Goal: Information Seeking & Learning: Check status

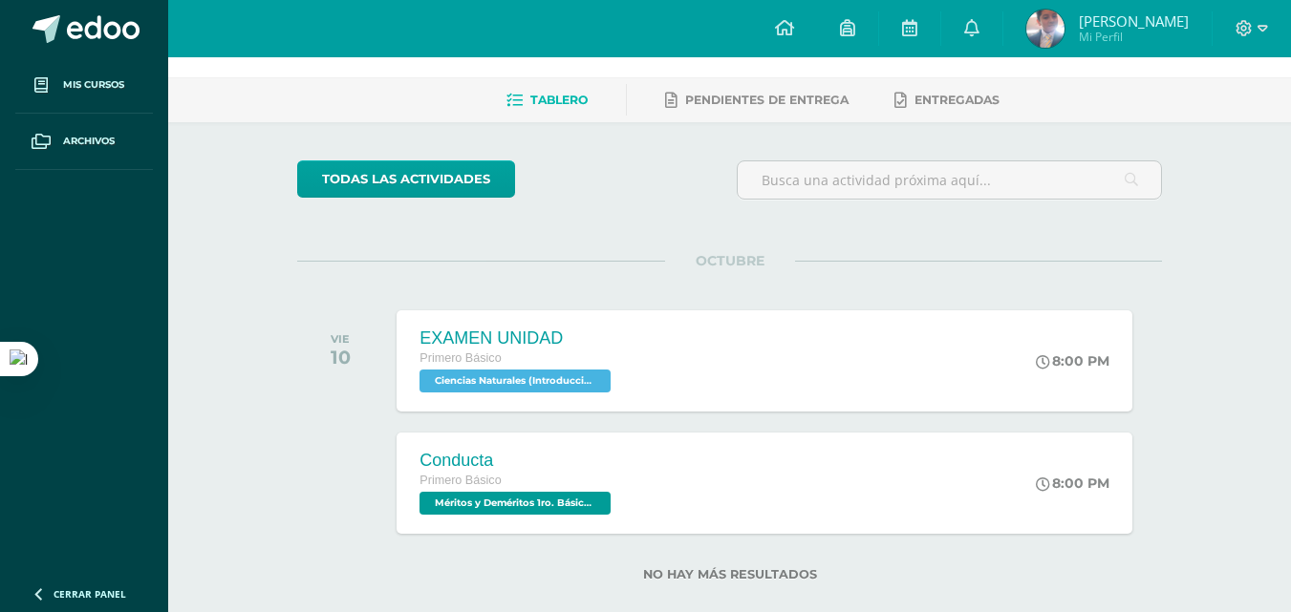
scroll to position [96, 0]
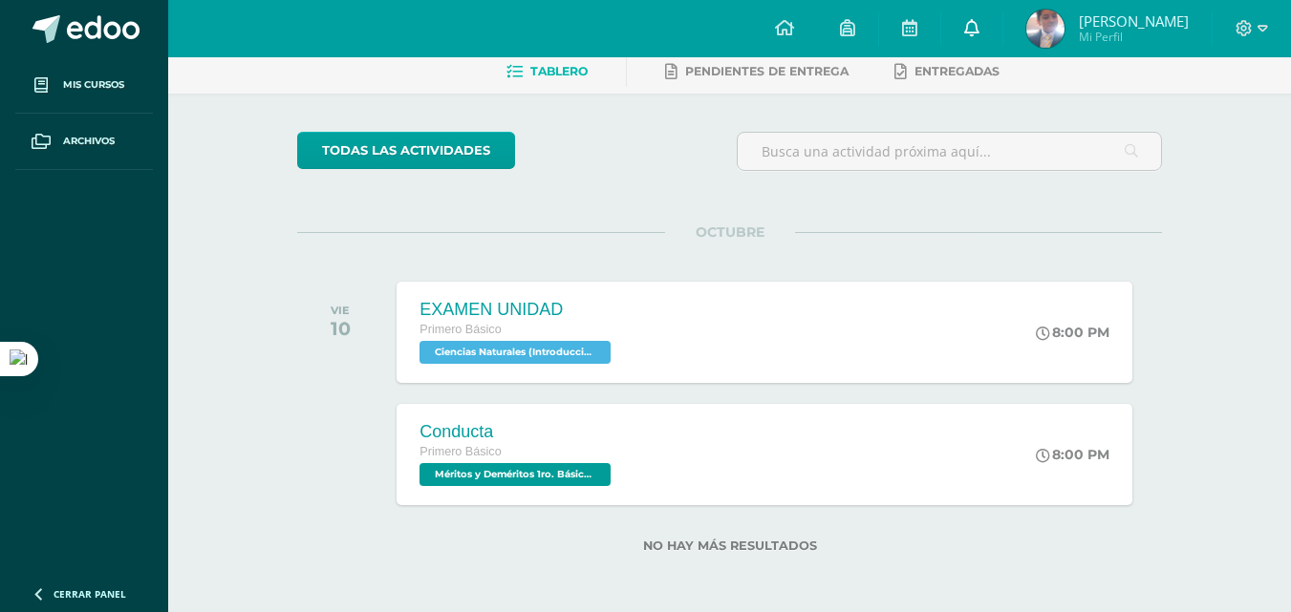
click at [1002, 43] on link at bounding box center [971, 28] width 61 height 57
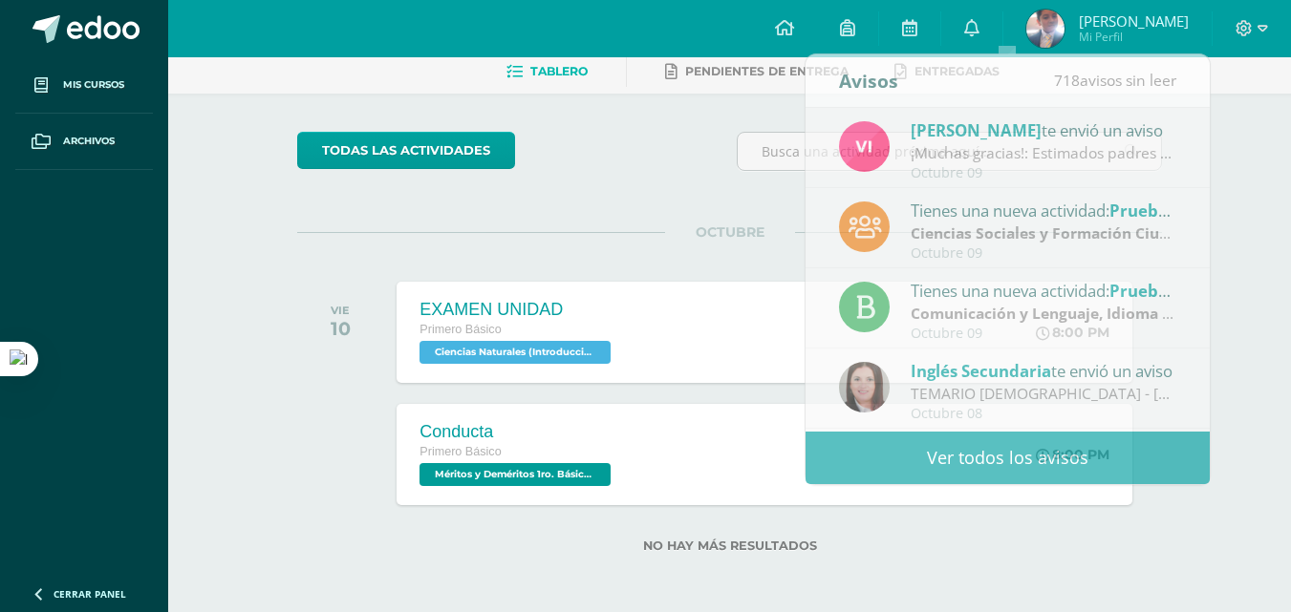
click at [604, 154] on div "todas las Actividades" at bounding box center [472, 159] width 367 height 54
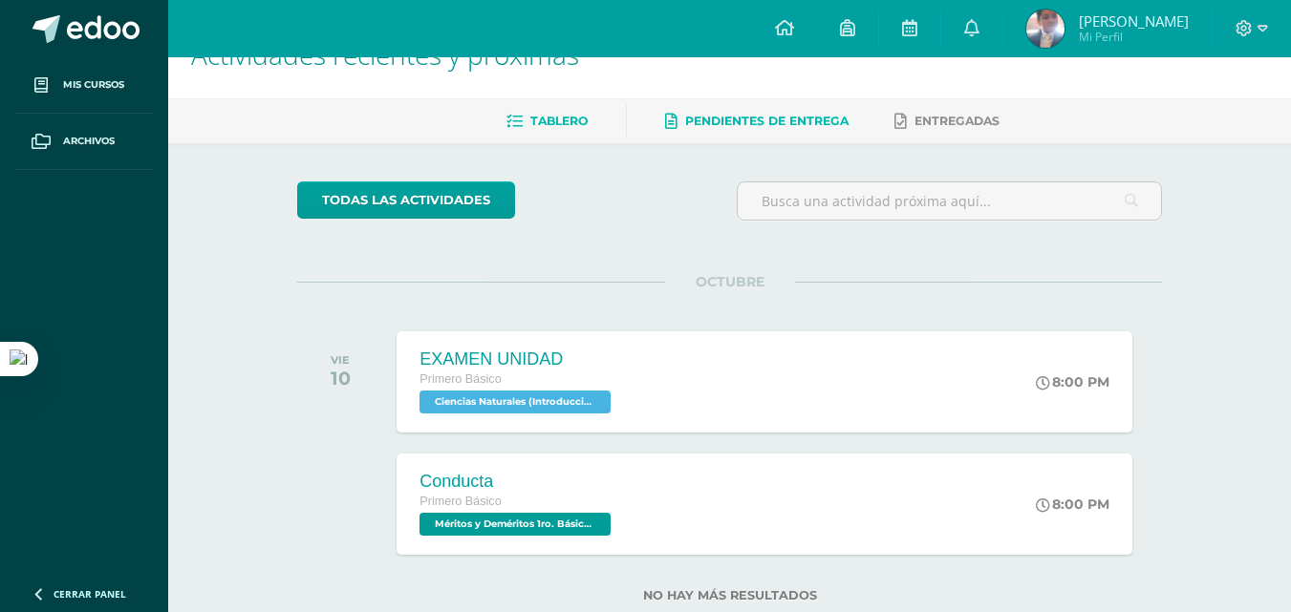
scroll to position [0, 0]
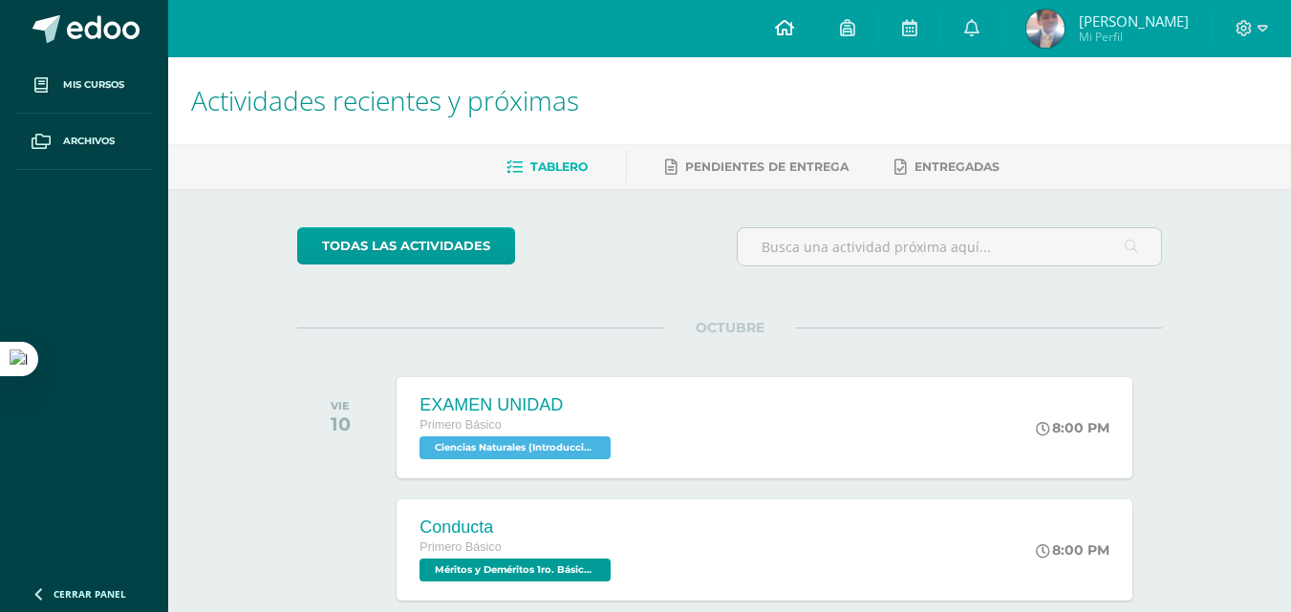
click at [817, 35] on link at bounding box center [784, 28] width 65 height 57
click at [1242, 40] on div at bounding box center [1251, 28] width 78 height 57
click at [979, 30] on icon at bounding box center [971, 27] width 15 height 17
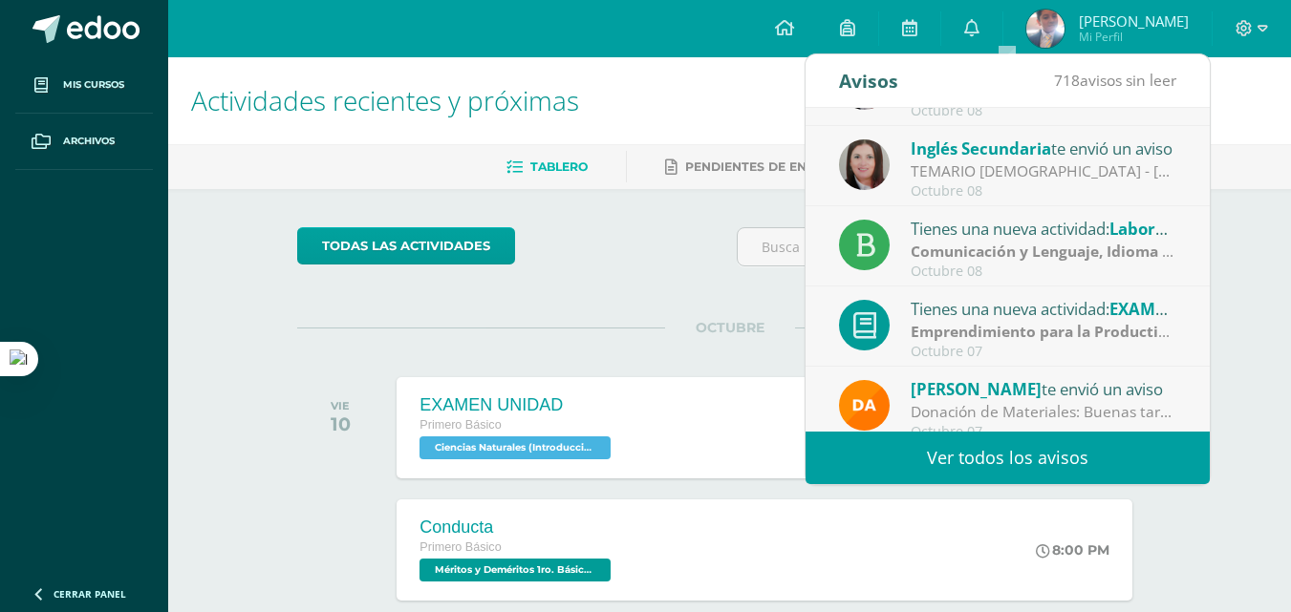
scroll to position [318, 0]
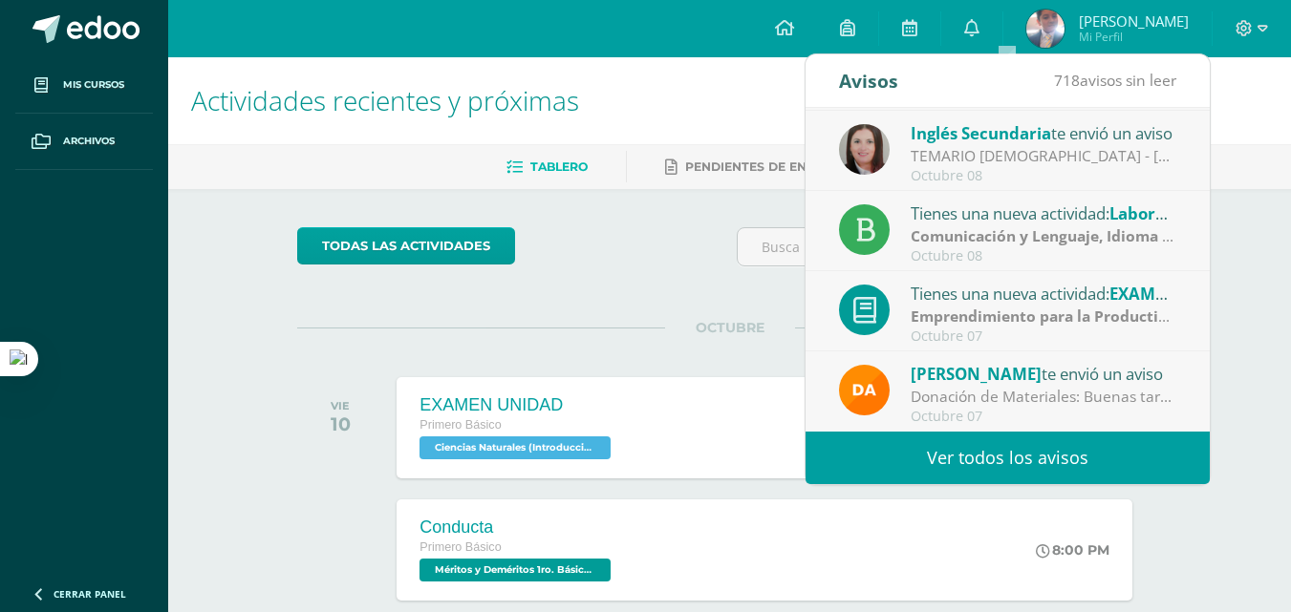
click at [1151, 354] on div "Oscar Mazariegos te envió un aviso Donación de Materiales: Buenas tardes estima…" at bounding box center [1007, 392] width 404 height 80
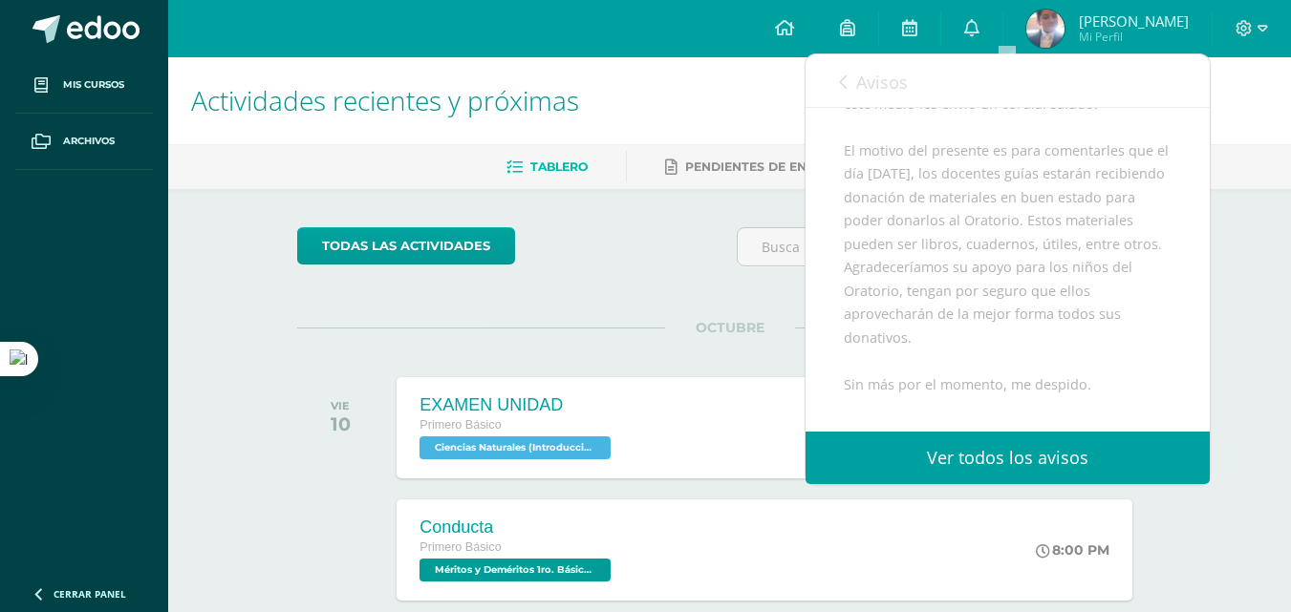
scroll to position [405, 0]
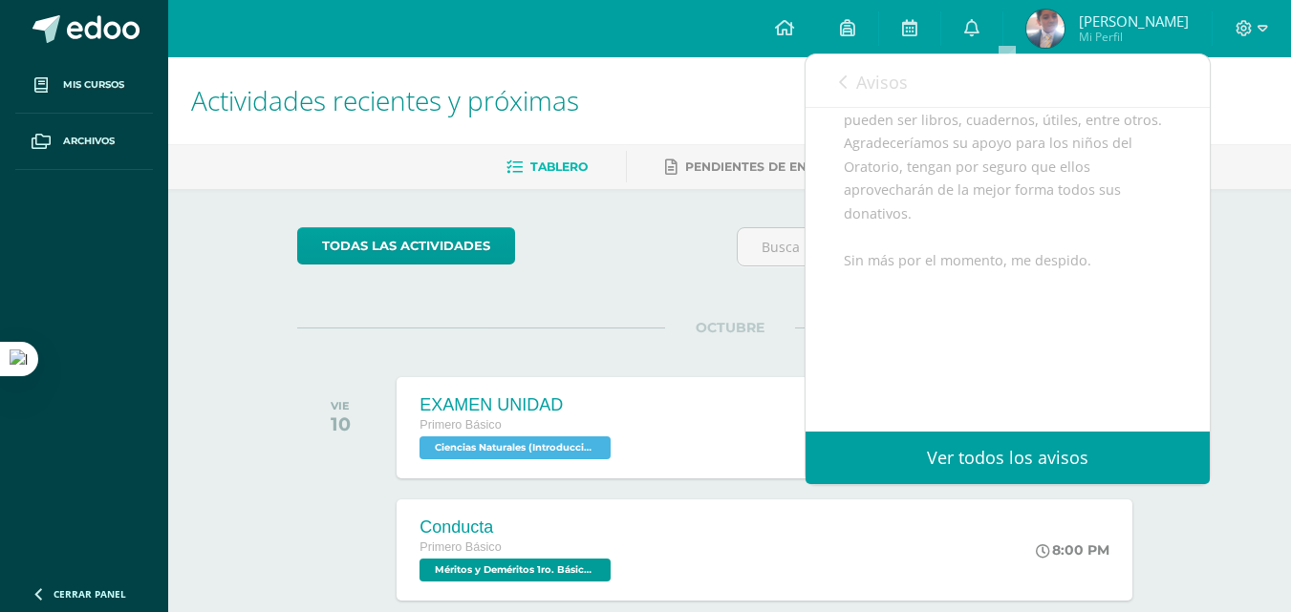
click at [885, 87] on span "Avisos" at bounding box center [882, 82] width 52 height 23
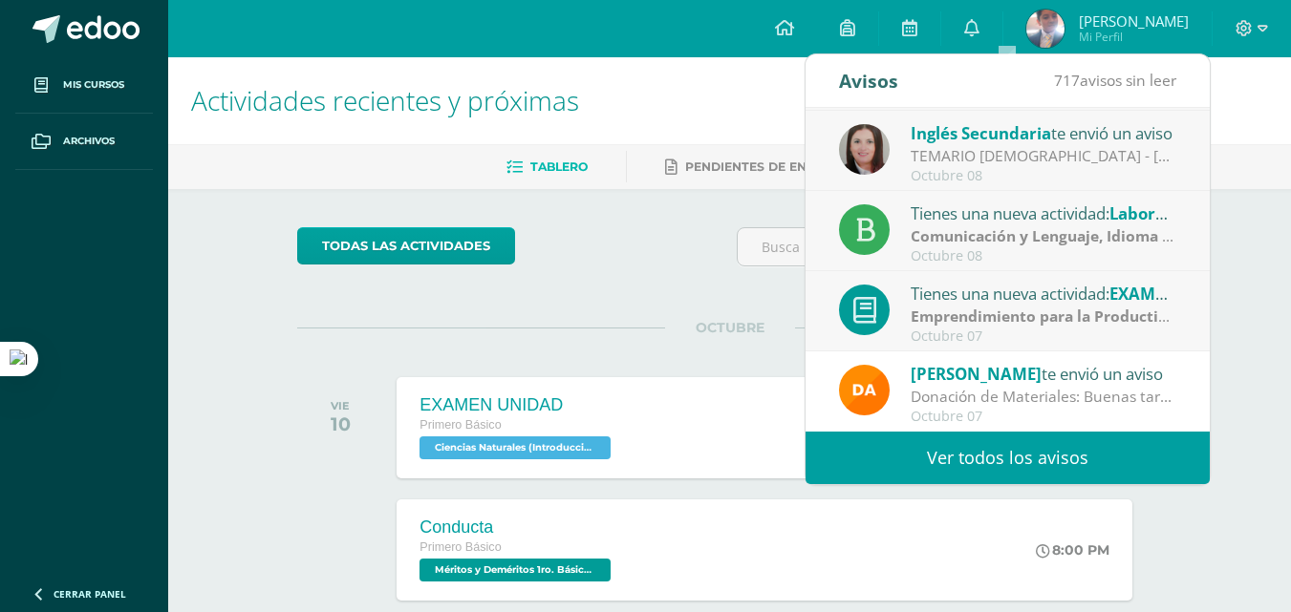
click at [1006, 311] on strong "Emprendimiento para la Productividad" at bounding box center [1054, 316] width 289 height 21
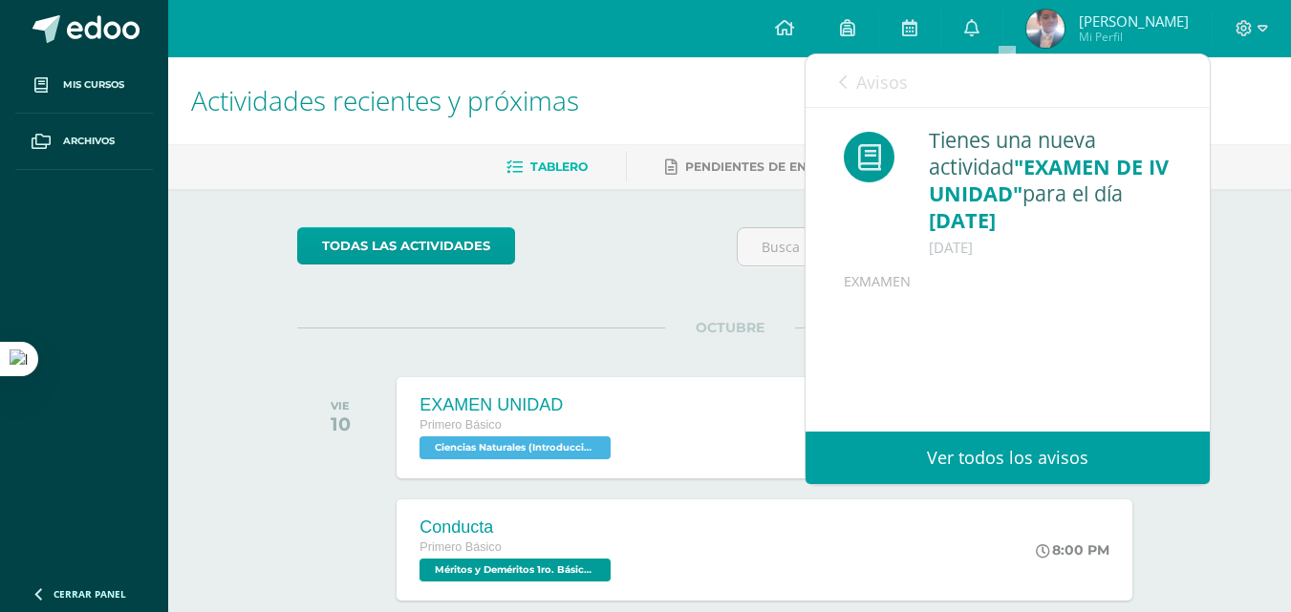
scroll to position [0, 0]
click at [870, 67] on link "Avisos" at bounding box center [873, 81] width 69 height 54
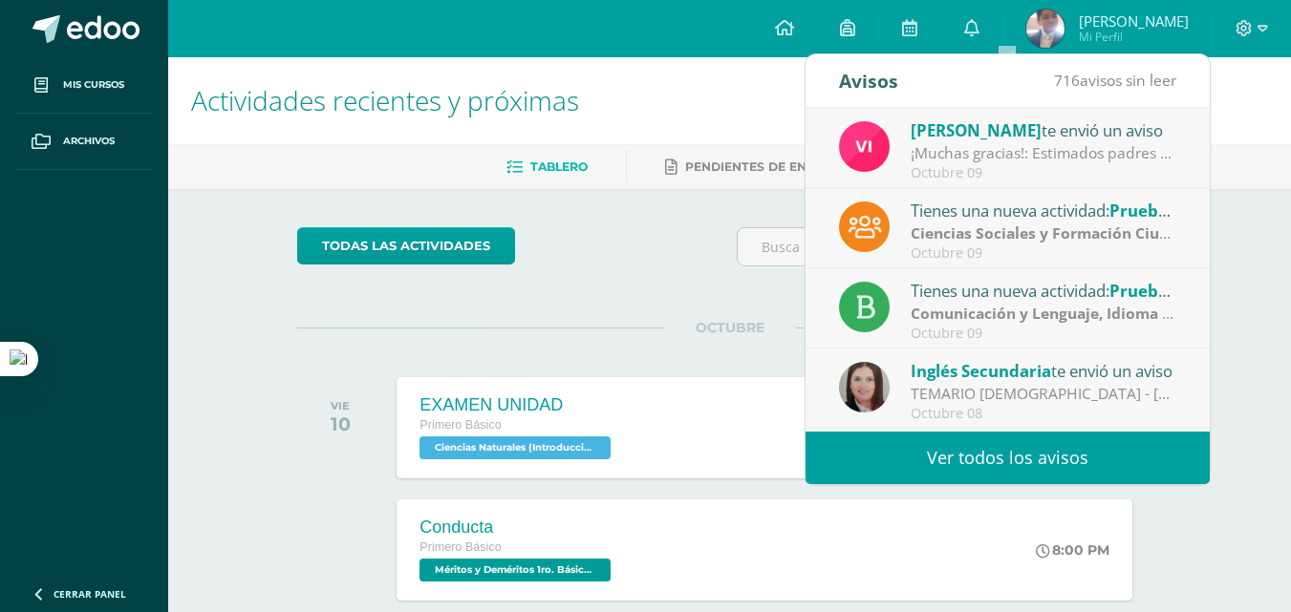
click at [1100, 231] on strong "Ciencias Sociales y Formación Ciudadana e Interculturalidad" at bounding box center [1133, 233] width 446 height 21
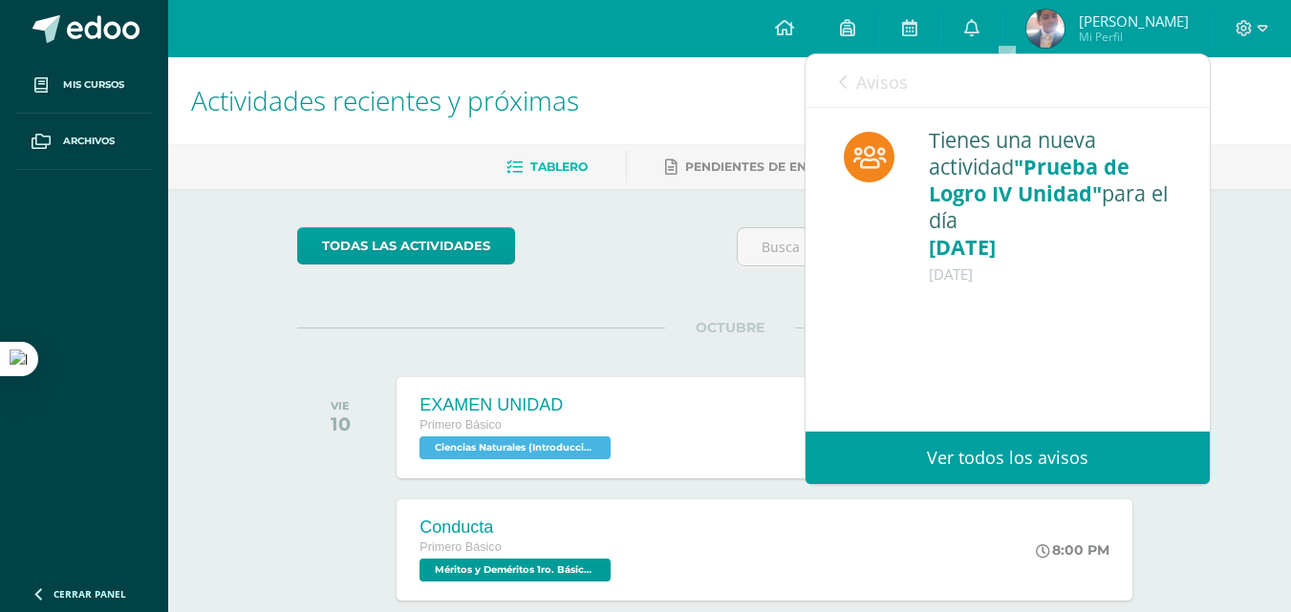
click at [924, 96] on div "Avisos 715 avisos sin leer Avisos" at bounding box center [1007, 81] width 404 height 54
click at [900, 96] on link "Avisos" at bounding box center [873, 81] width 69 height 54
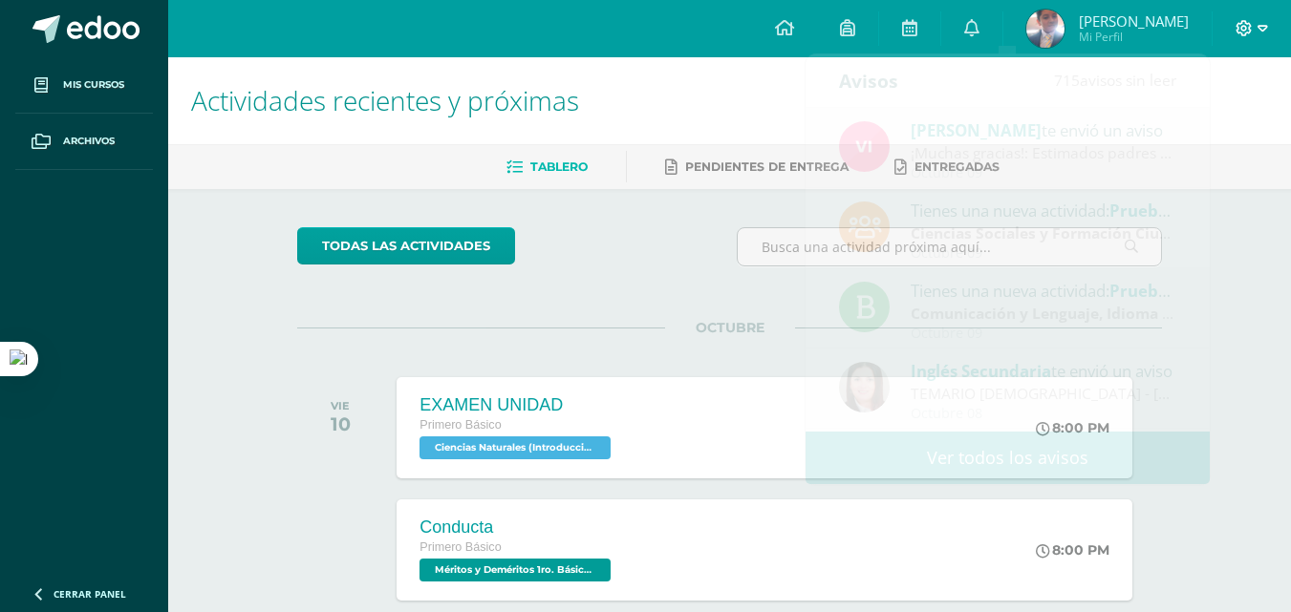
click at [1245, 35] on icon at bounding box center [1244, 28] width 16 height 16
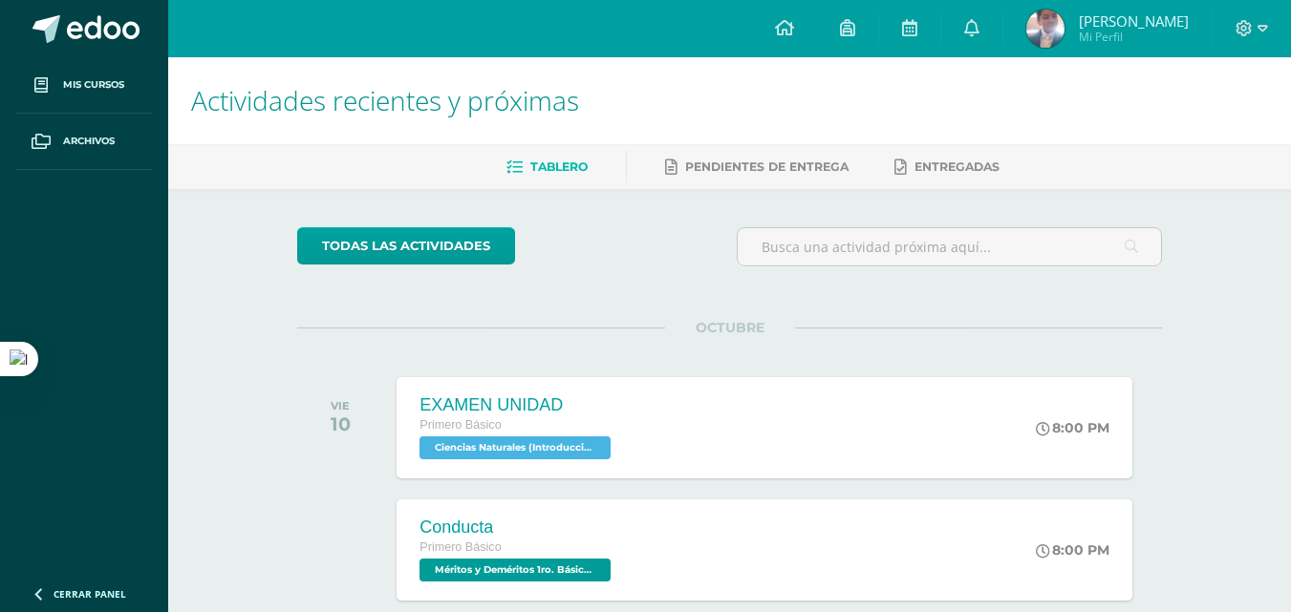
click at [1219, 338] on div "Actividades recientes y próximas Tablero Pendientes de entrega Entregadas todas…" at bounding box center [729, 383] width 1123 height 653
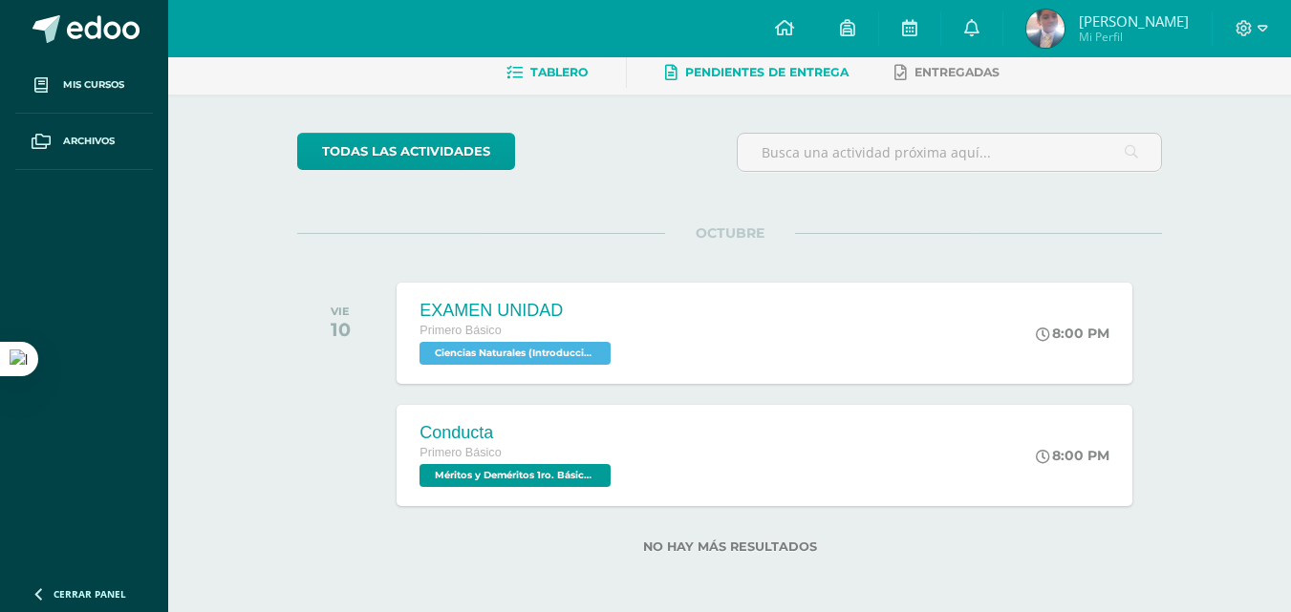
scroll to position [97, 0]
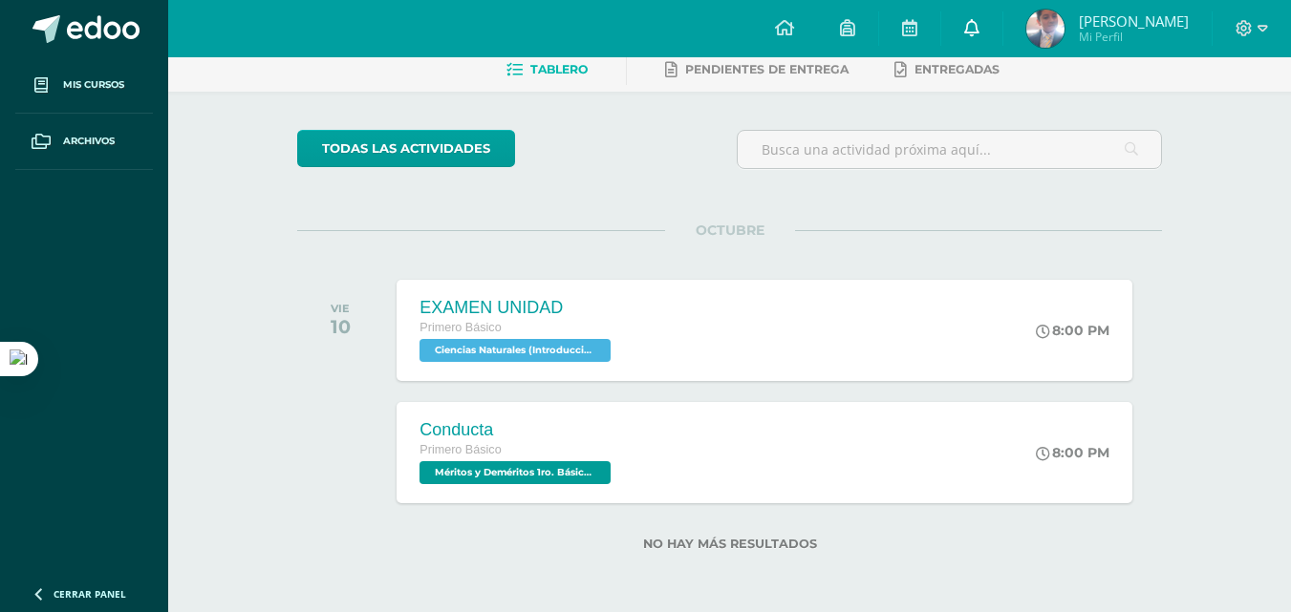
click at [998, 39] on link at bounding box center [971, 28] width 61 height 57
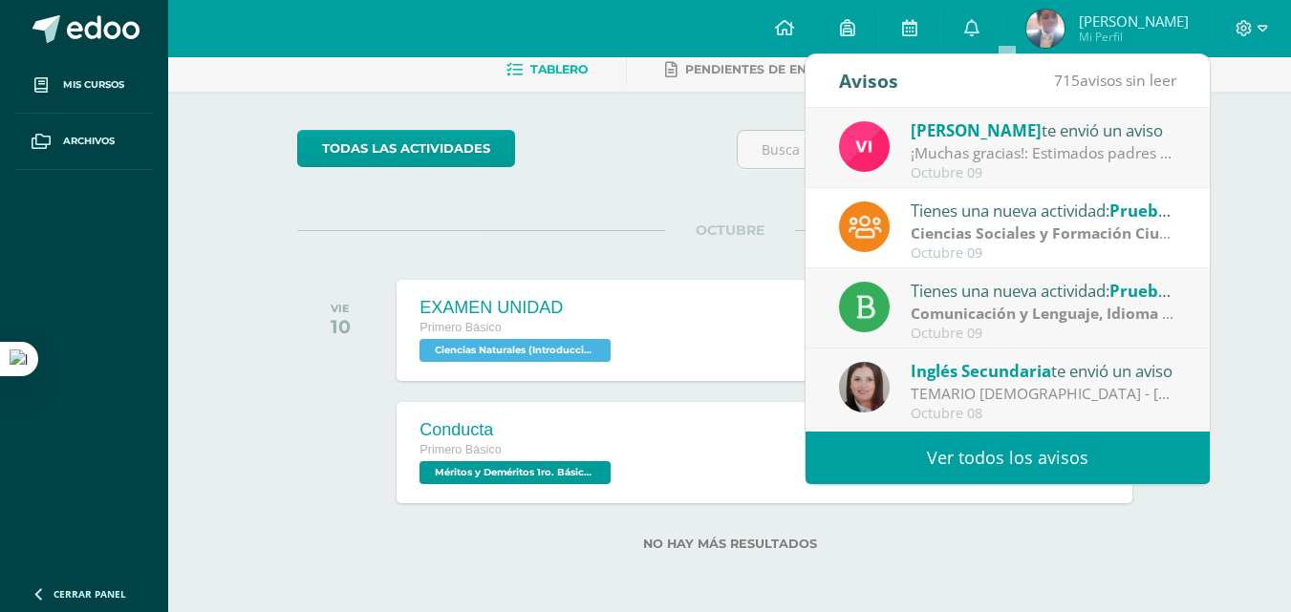
click at [1074, 136] on div "Vivian te envió un aviso" at bounding box center [1043, 130] width 266 height 25
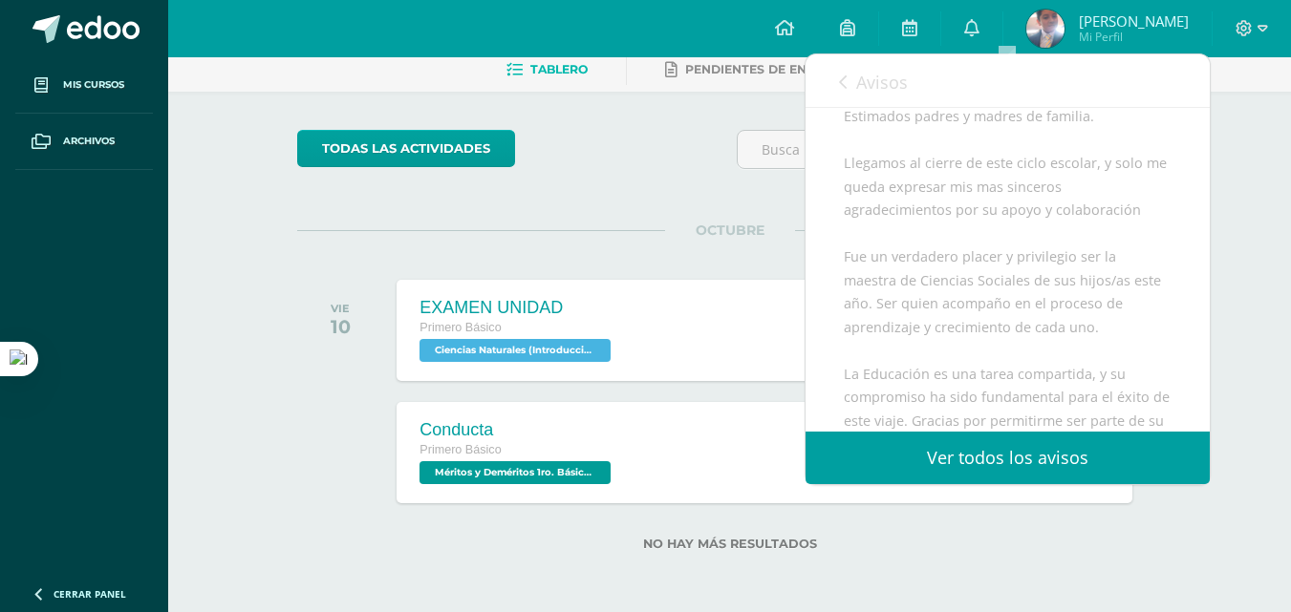
scroll to position [382, 0]
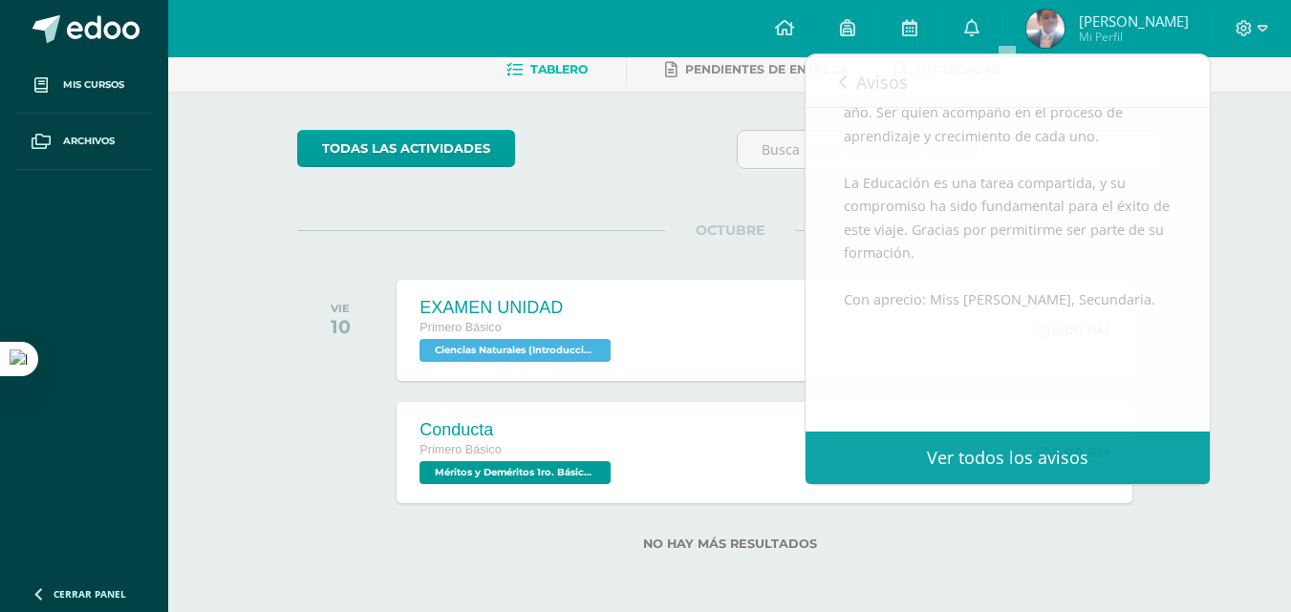
click at [525, 200] on div "todas las Actividades No tienes actividades Échale un vistazo a los demás perío…" at bounding box center [729, 352] width 941 height 521
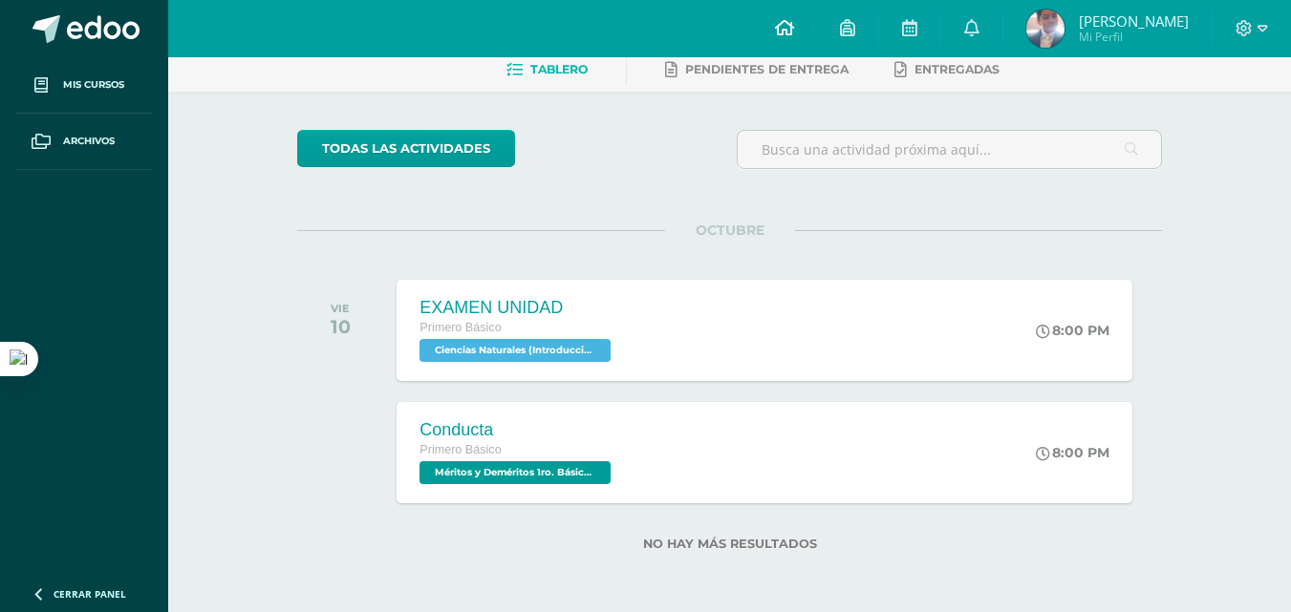
click at [794, 32] on icon at bounding box center [784, 27] width 19 height 17
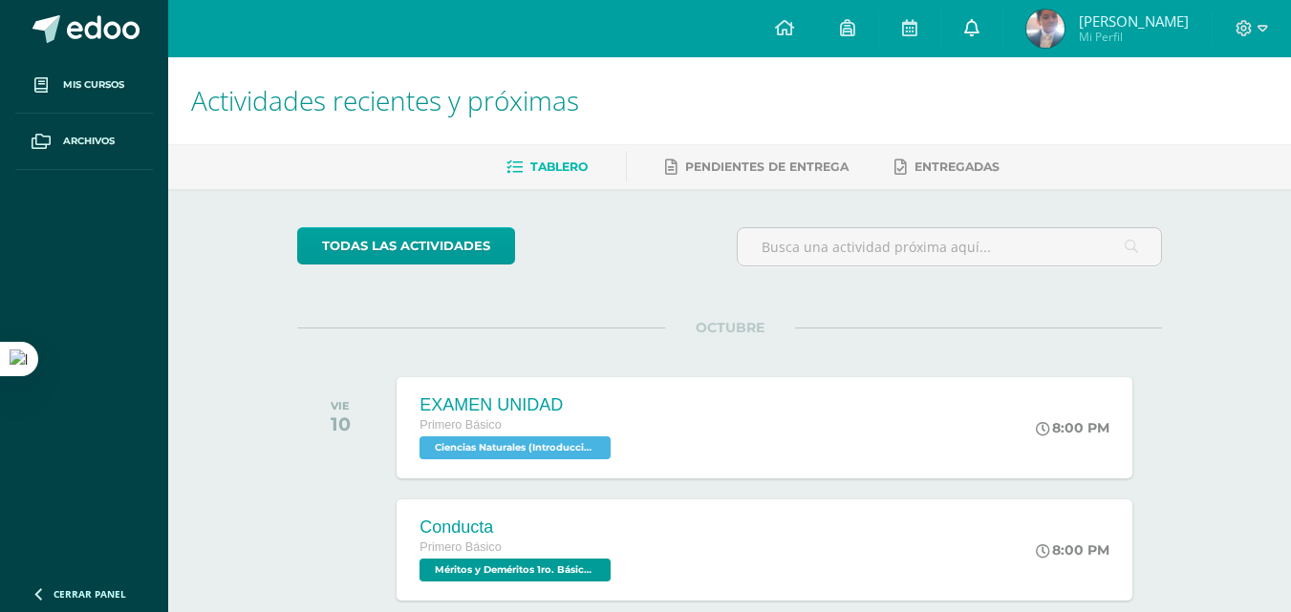
click at [1002, 31] on link at bounding box center [971, 28] width 61 height 57
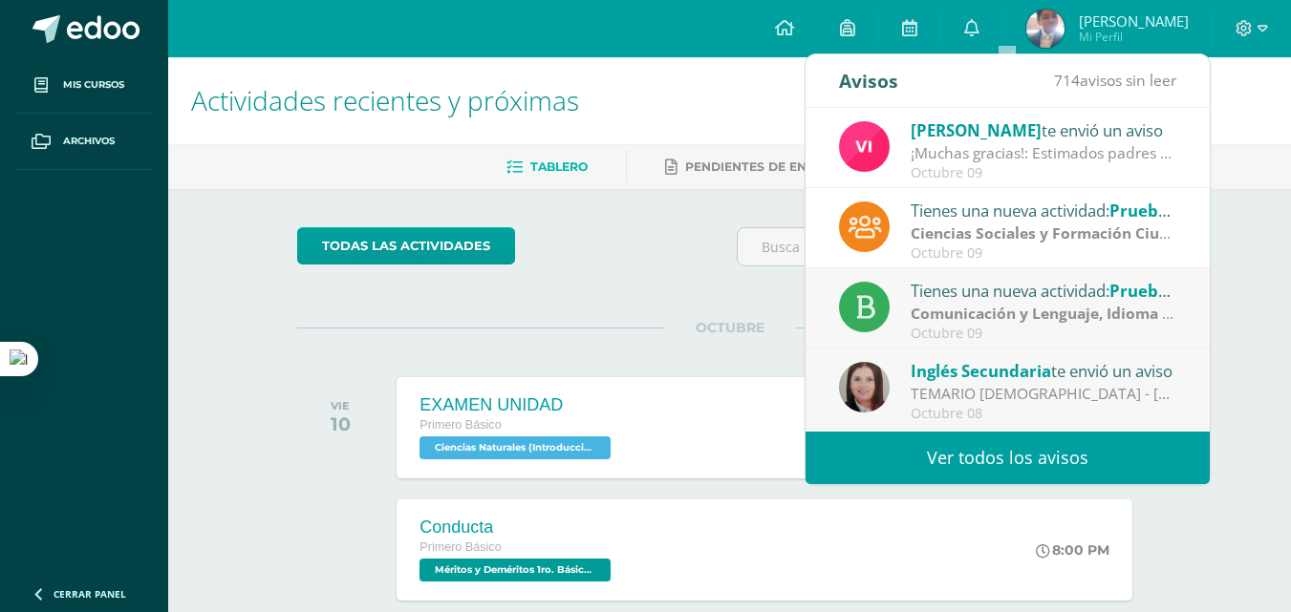
click at [1113, 287] on div "Tienes una nueva actividad: Prueba de logro IV U" at bounding box center [1043, 290] width 266 height 25
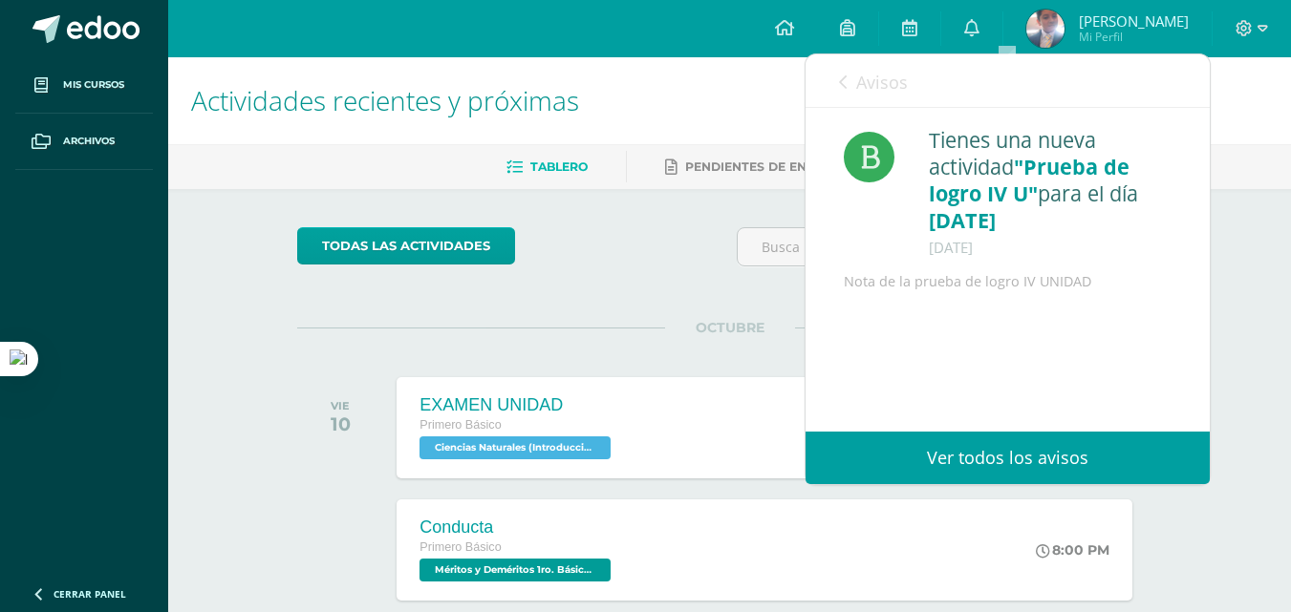
click at [701, 98] on h1 "Actividades recientes y próximas" at bounding box center [729, 100] width 1077 height 87
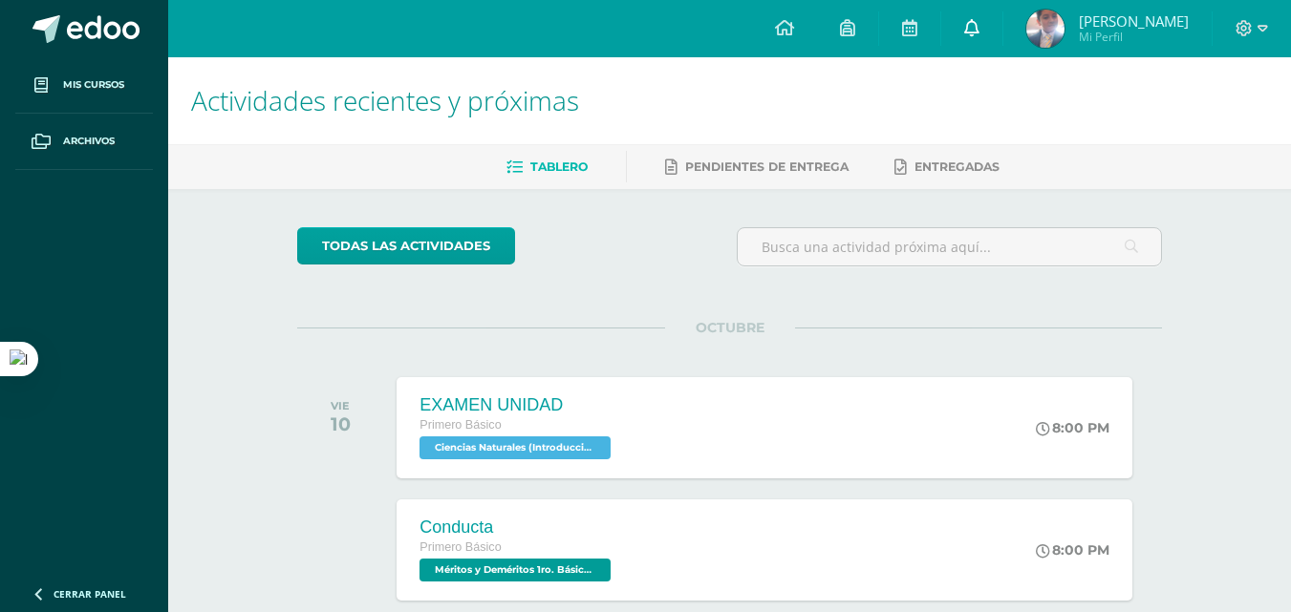
click at [979, 35] on icon at bounding box center [971, 27] width 15 height 17
click at [940, 34] on link at bounding box center [909, 28] width 61 height 57
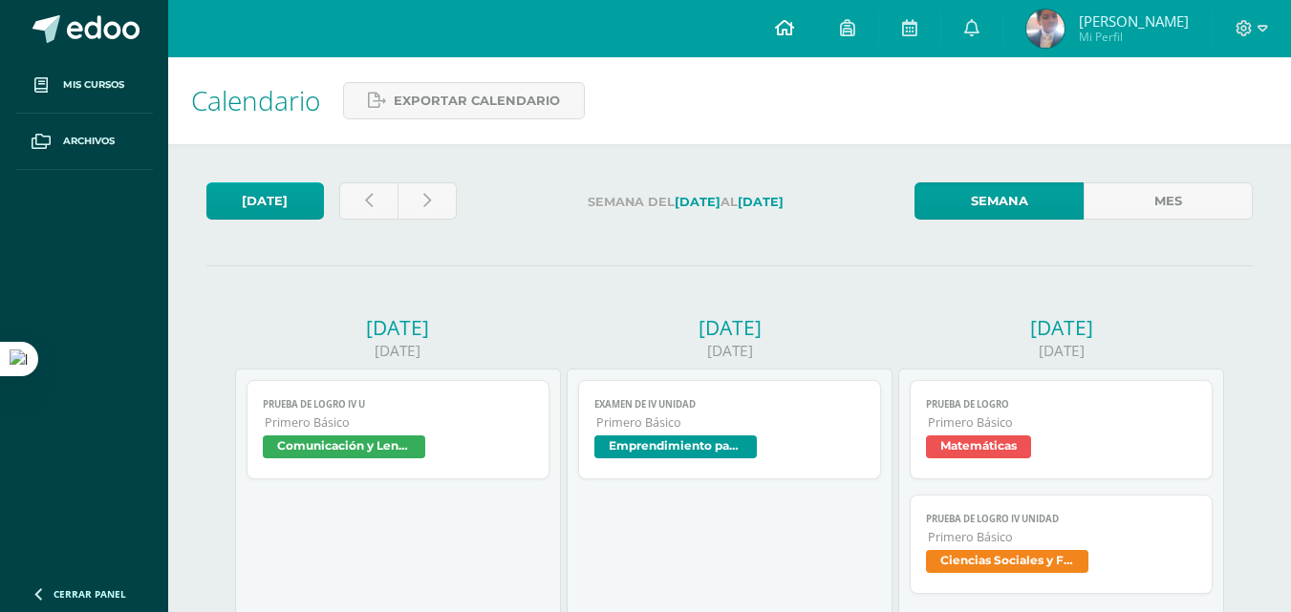
click at [794, 28] on icon at bounding box center [784, 27] width 19 height 17
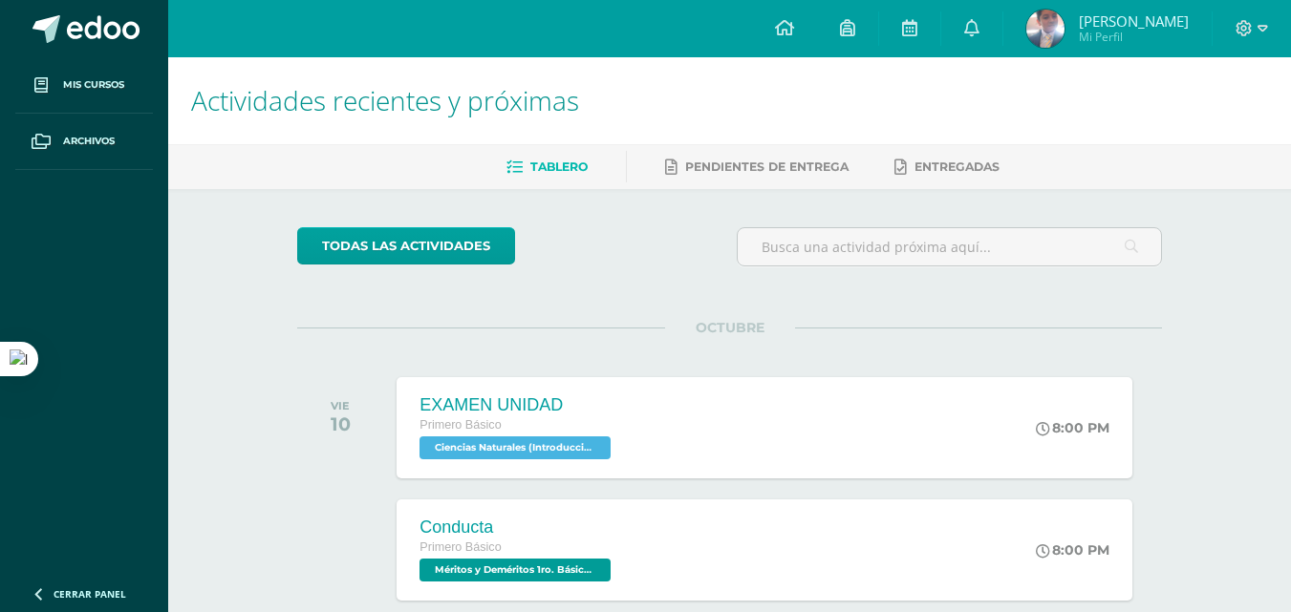
click at [513, 168] on icon at bounding box center [514, 168] width 16 height 16
click at [1102, 173] on ul "Tablero Pendientes de entrega Entregadas" at bounding box center [752, 167] width 1123 height 32
click at [917, 28] on icon at bounding box center [909, 27] width 15 height 17
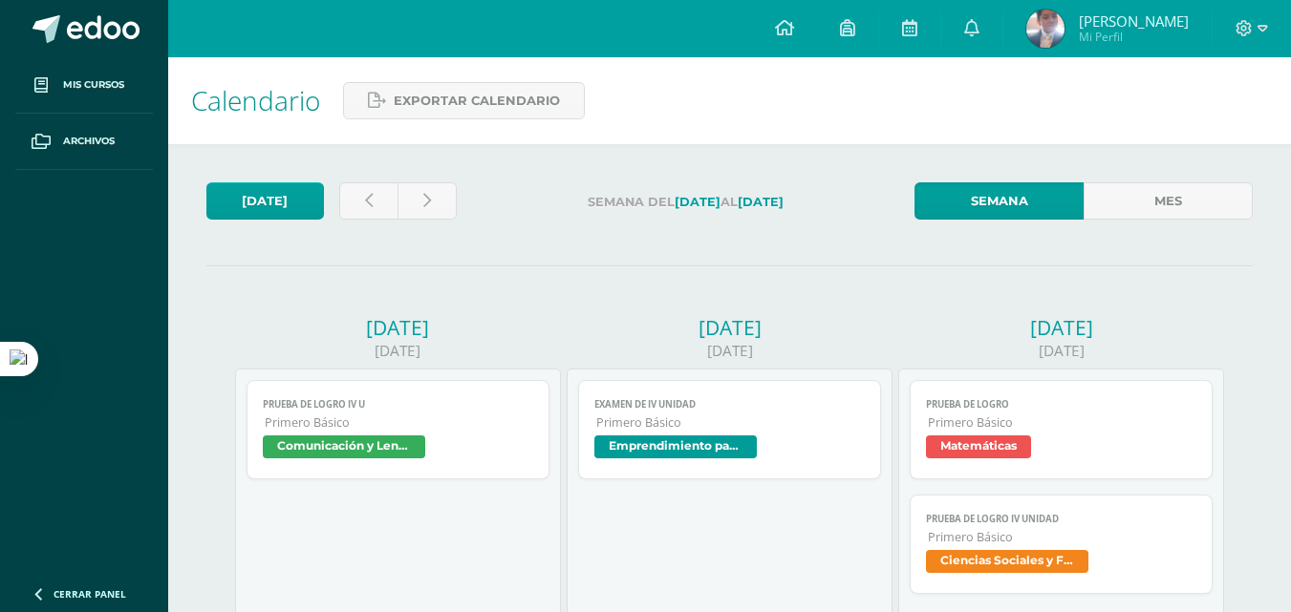
click at [686, 193] on label "Semana del 6 de Octubre al 11 de Octubre" at bounding box center [685, 201] width 427 height 39
click at [979, 31] on icon at bounding box center [971, 27] width 15 height 17
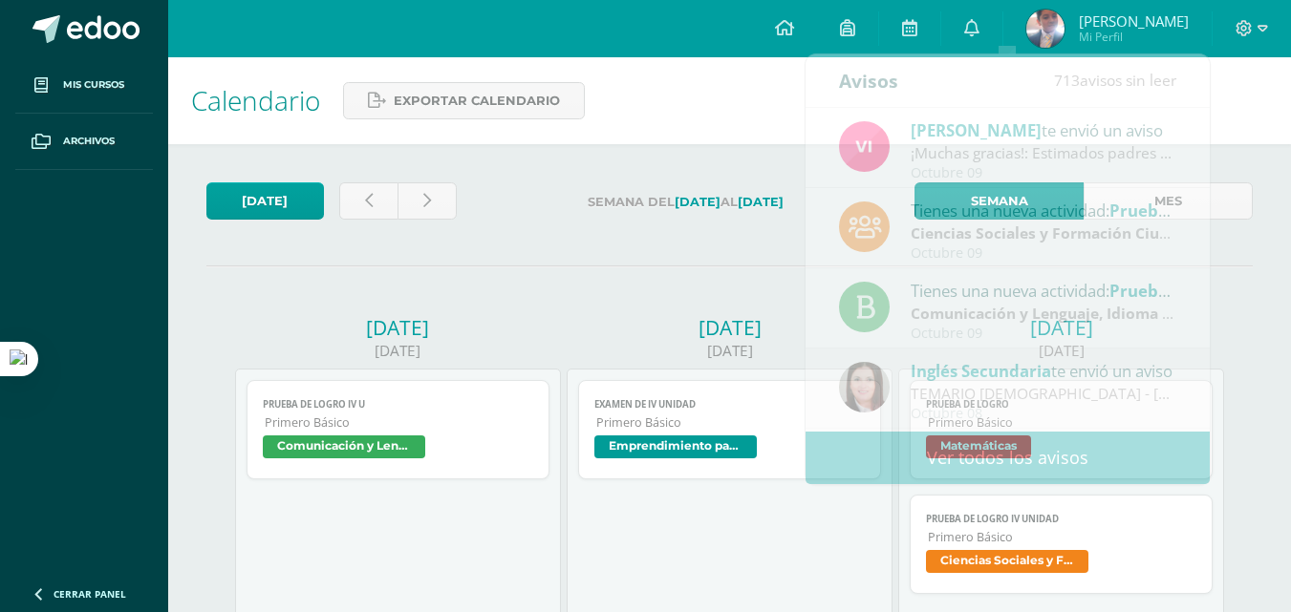
click at [694, 96] on div "Calendario Exportar calendario" at bounding box center [729, 100] width 1123 height 87
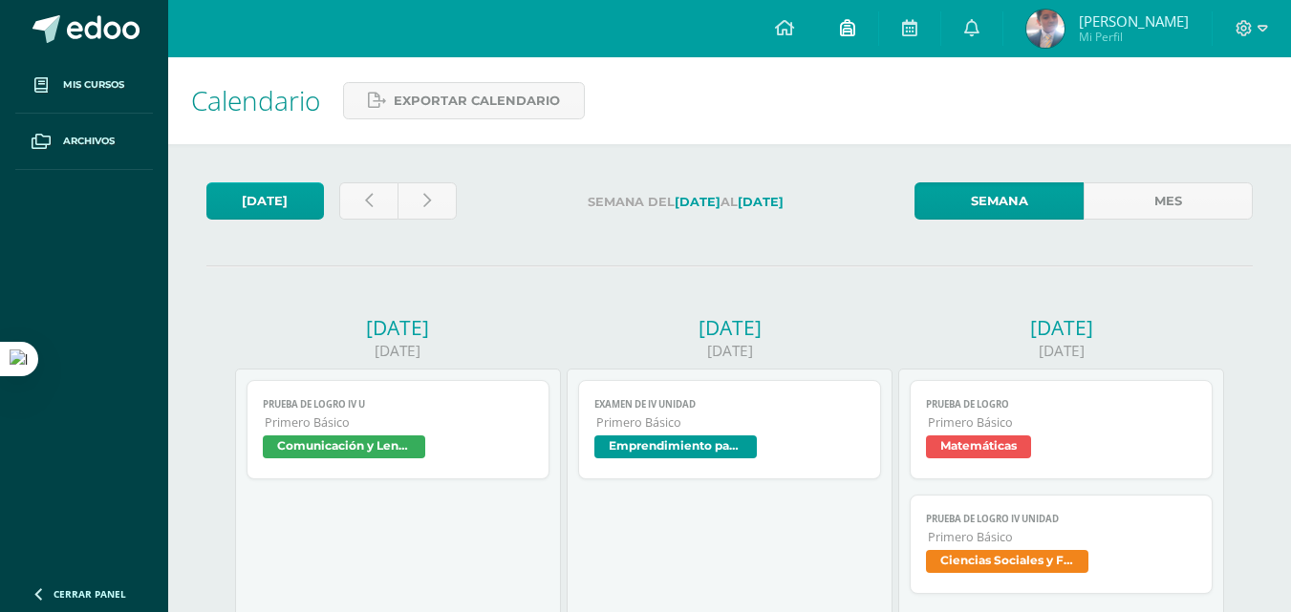
click at [855, 33] on icon at bounding box center [847, 27] width 15 height 17
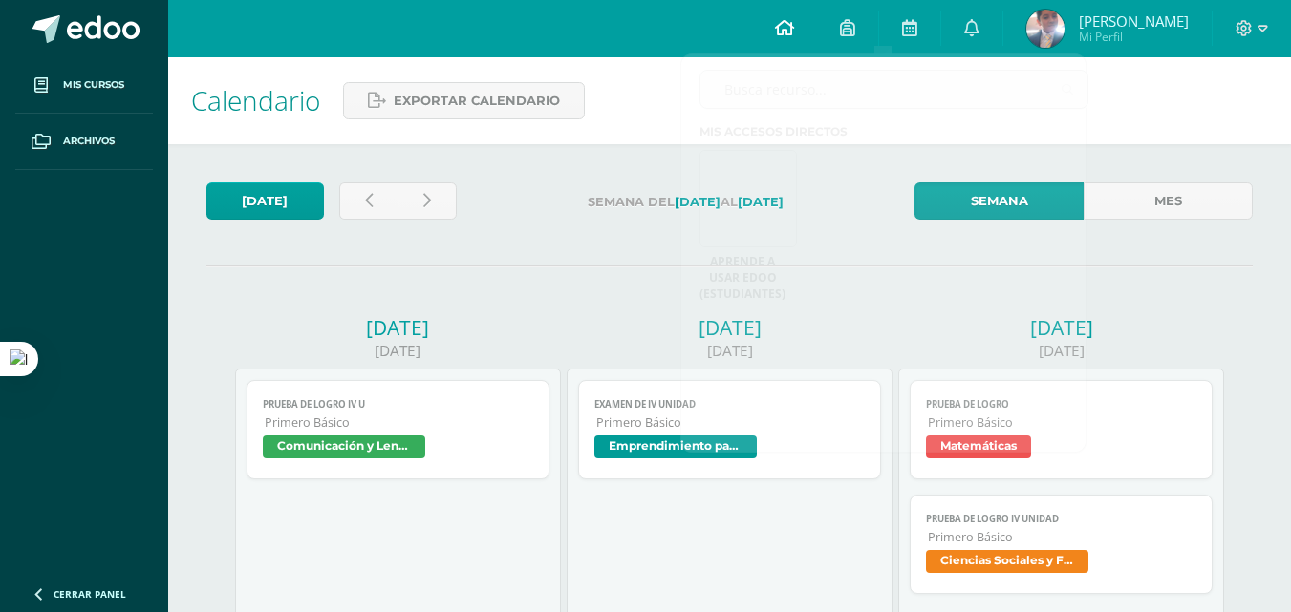
click at [794, 31] on icon at bounding box center [784, 27] width 19 height 17
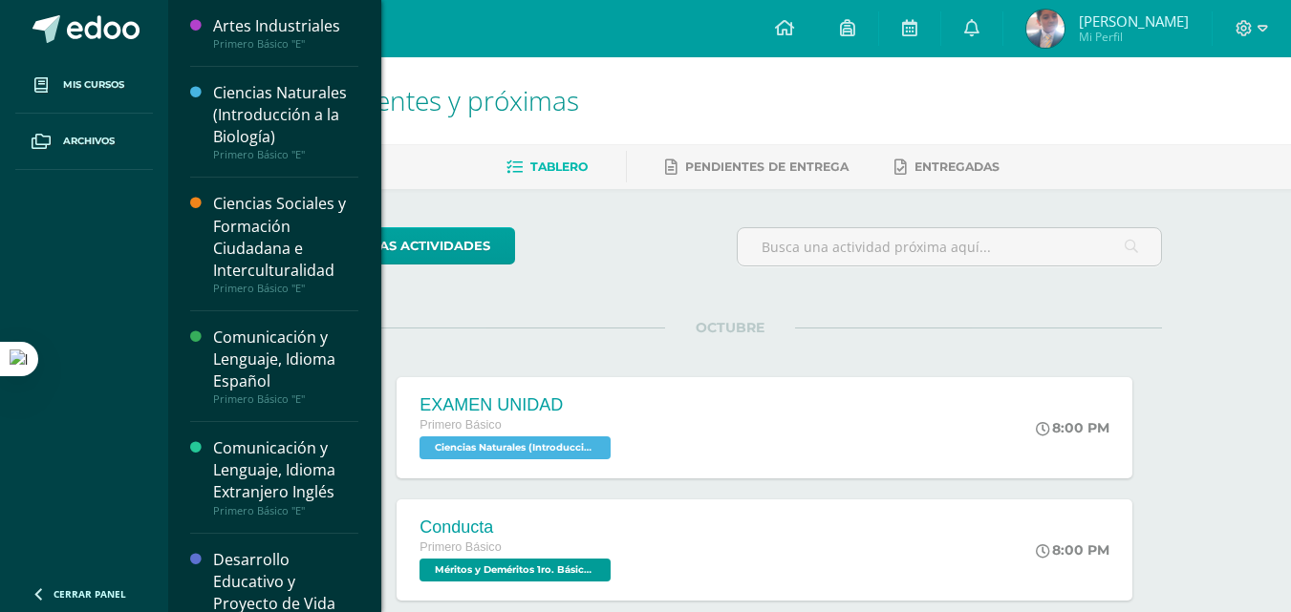
click at [250, 95] on div "Ciencias Naturales (Introducción a la Biología)" at bounding box center [285, 115] width 145 height 66
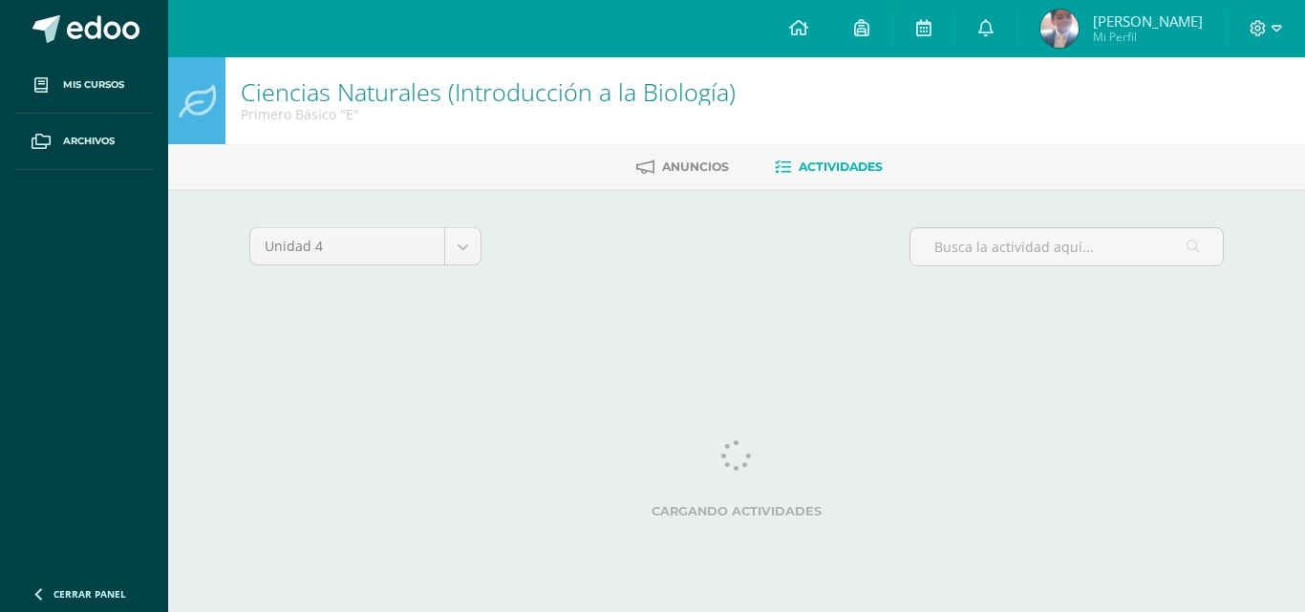
click at [792, 173] on link "Actividades" at bounding box center [829, 167] width 108 height 31
click at [708, 167] on span "Anuncios" at bounding box center [695, 167] width 67 height 14
click at [782, 174] on icon at bounding box center [783, 168] width 16 height 16
click at [109, 139] on span "Archivos" at bounding box center [89, 141] width 52 height 15
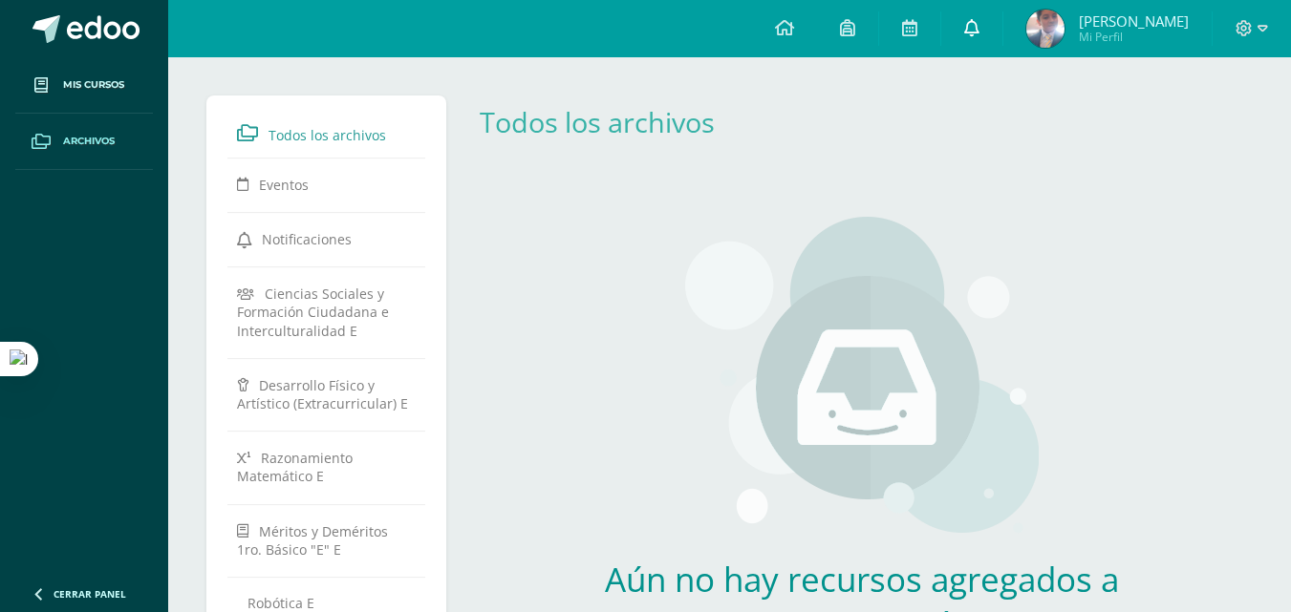
click at [1002, 27] on link at bounding box center [971, 28] width 61 height 57
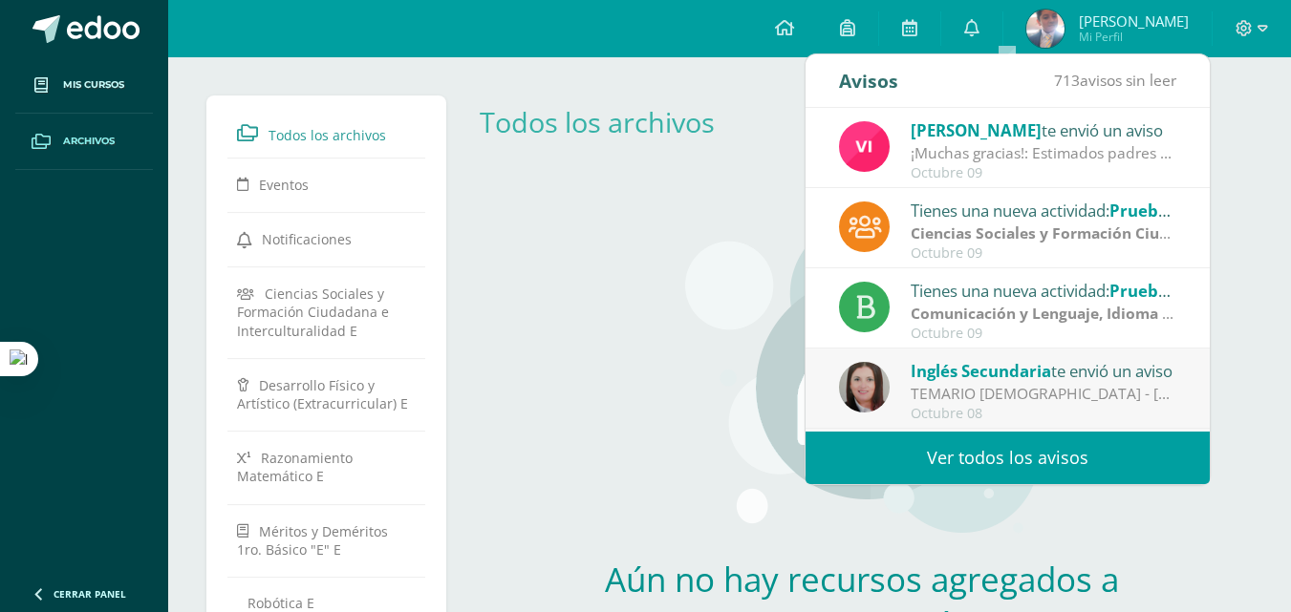
click at [1064, 29] on img at bounding box center [1045, 29] width 38 height 38
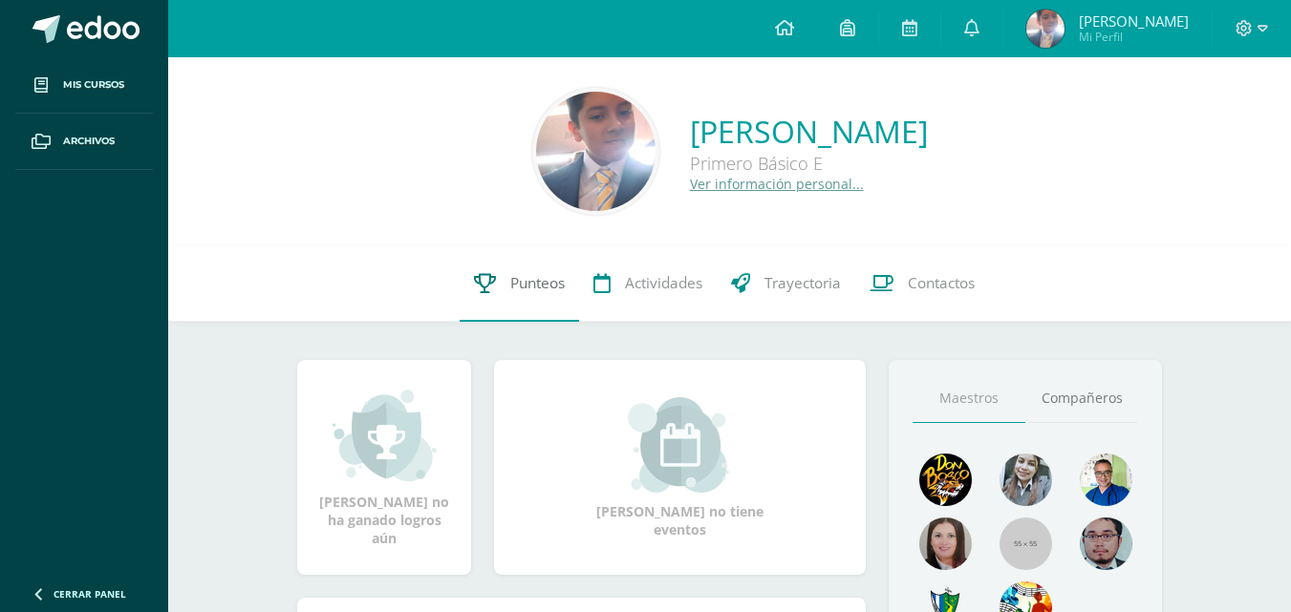
click at [538, 278] on span "Punteos" at bounding box center [537, 283] width 54 height 20
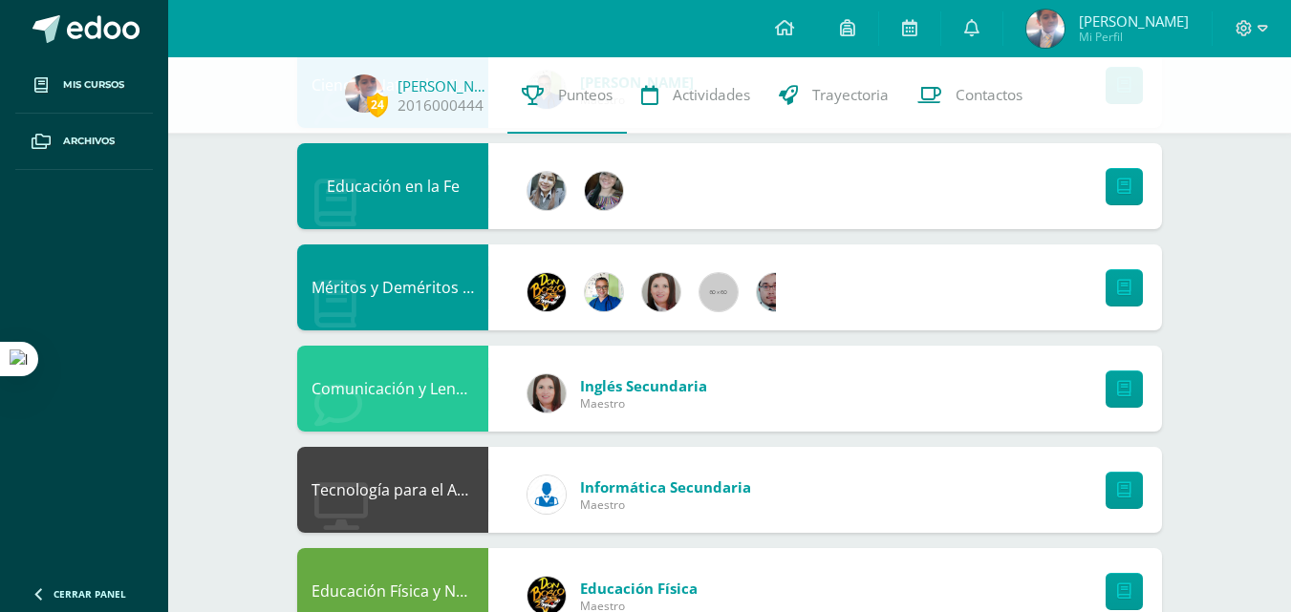
scroll to position [1242, 0]
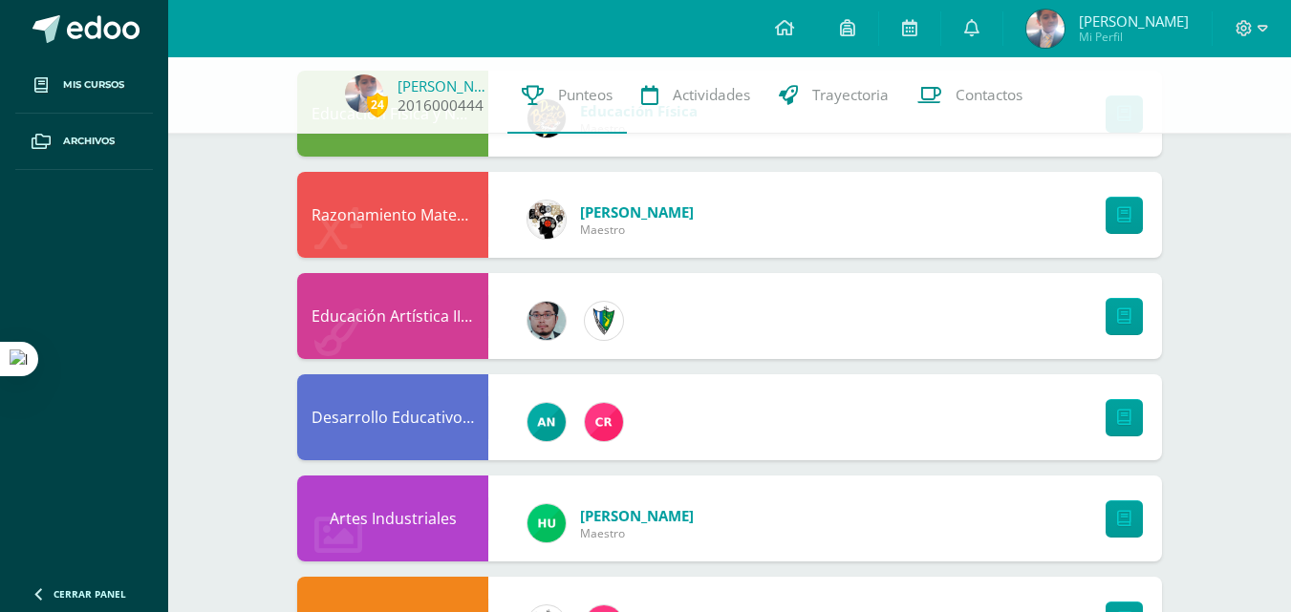
click at [384, 108] on span "24" at bounding box center [377, 105] width 21 height 24
click at [979, 31] on icon at bounding box center [971, 27] width 15 height 17
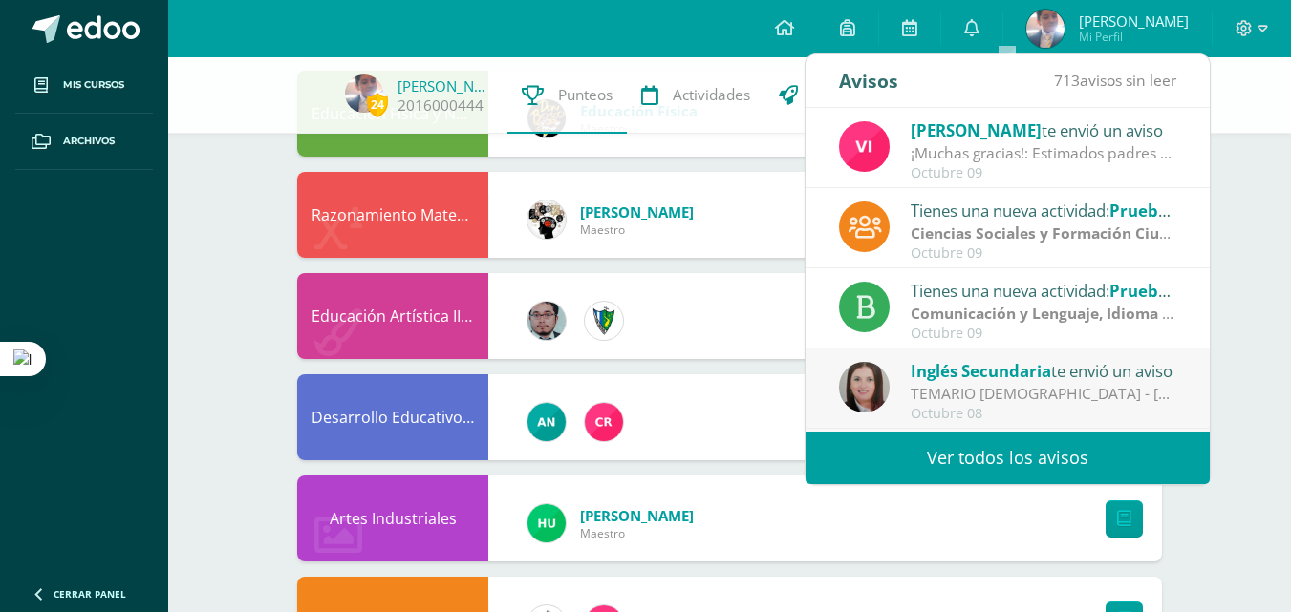
click at [1052, 222] on div "Tienes una nueva actividad: Prueba de Logro IV Unidad" at bounding box center [1043, 210] width 266 height 25
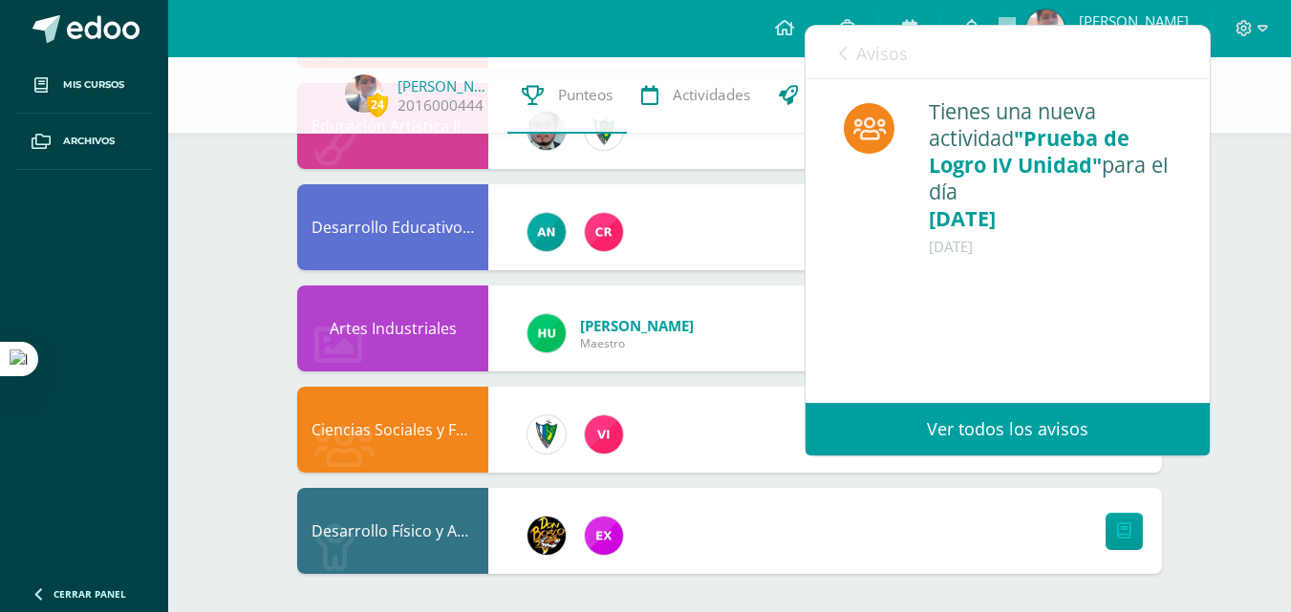
scroll to position [859, 0]
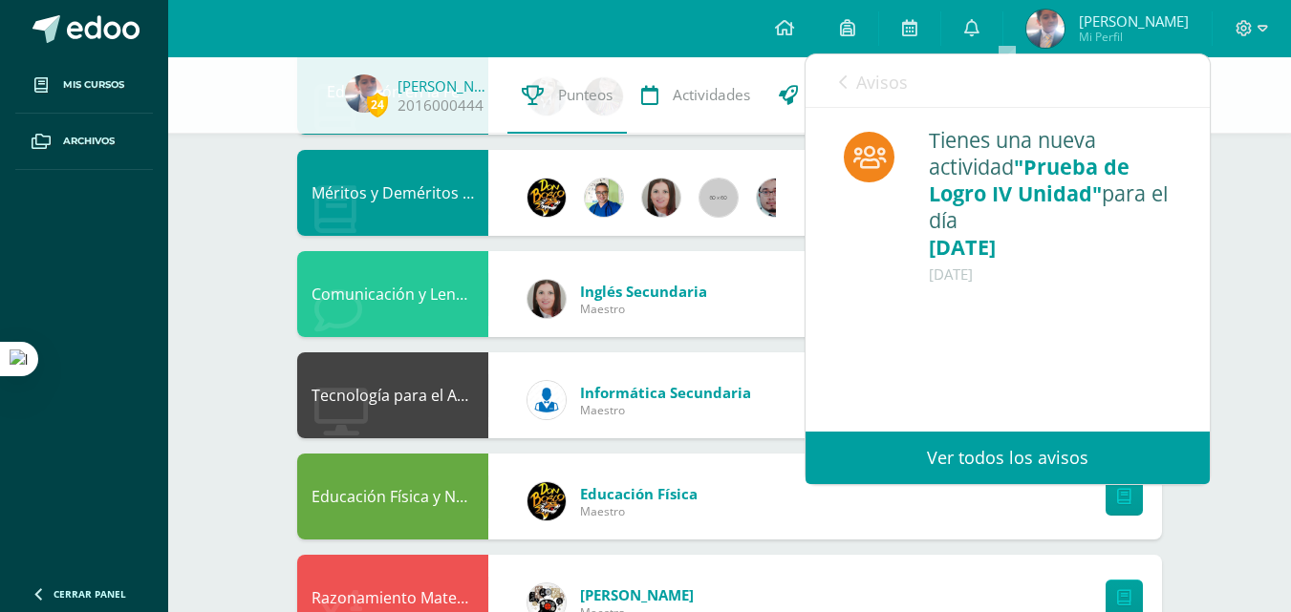
click at [845, 86] on icon at bounding box center [843, 82] width 8 height 15
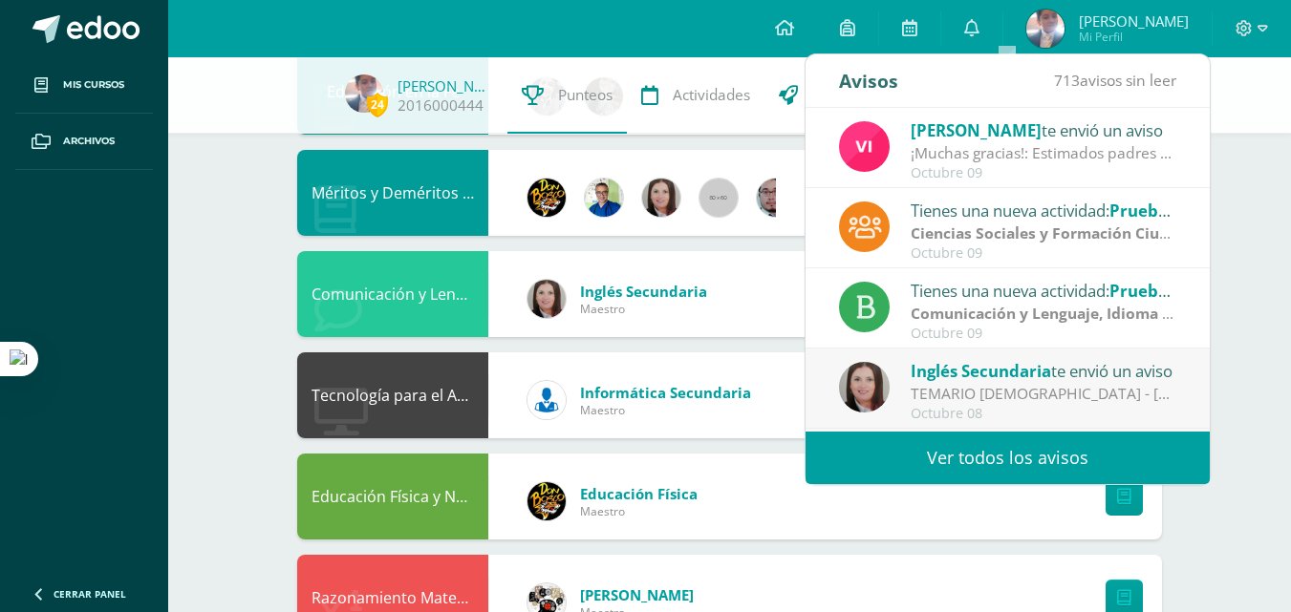
click at [1052, 326] on div "Octubre 09" at bounding box center [1043, 334] width 266 height 16
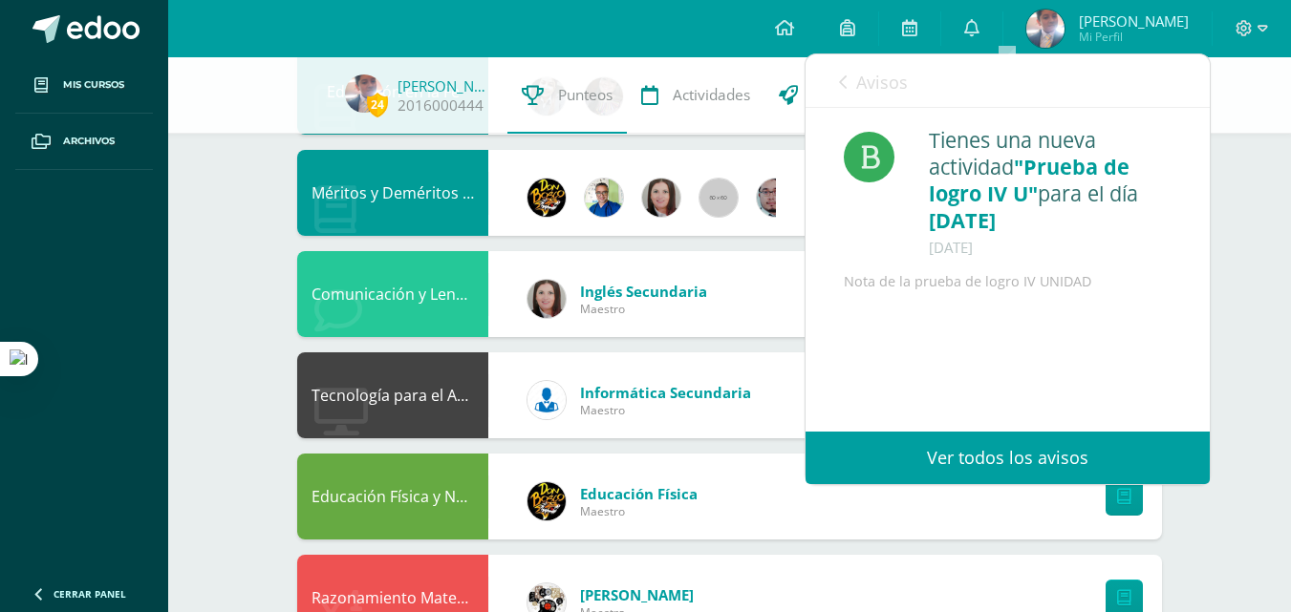
click at [854, 81] on link "Avisos" at bounding box center [873, 81] width 69 height 54
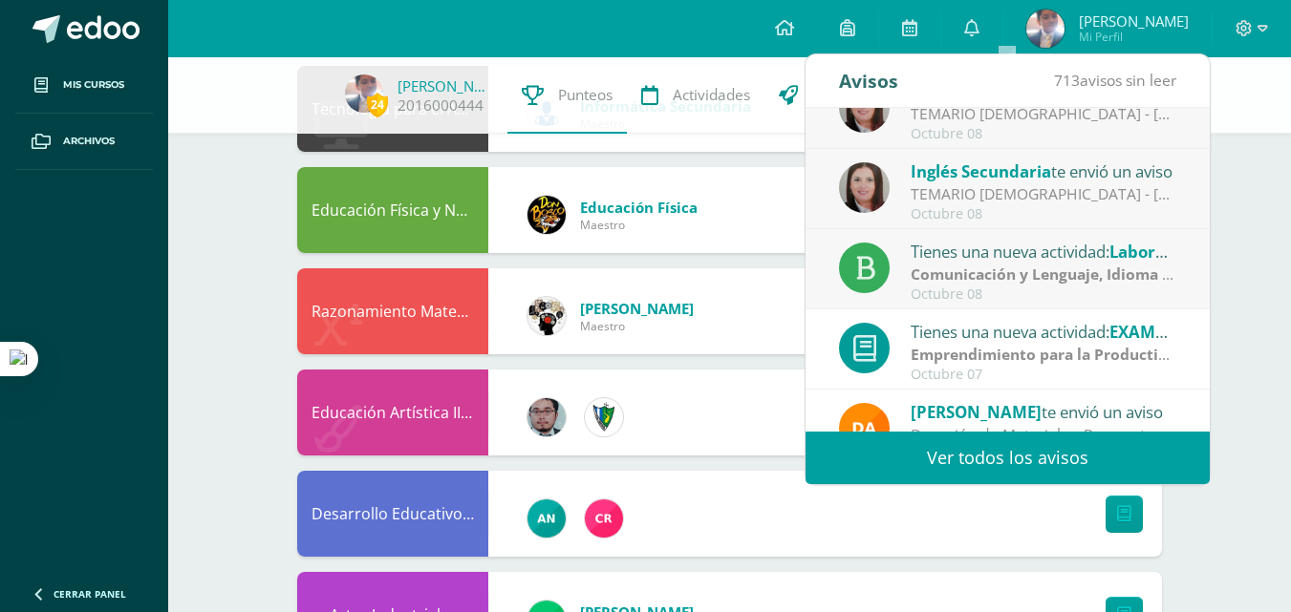
scroll to position [318, 0]
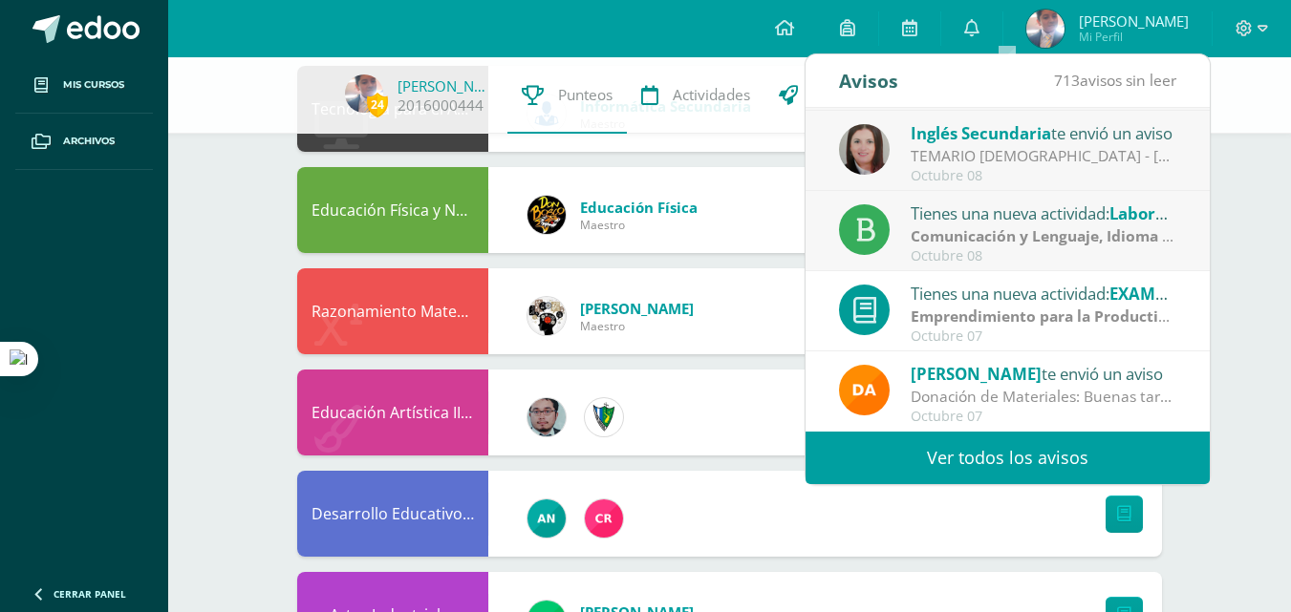
click at [1120, 399] on div "Donación de Materiales: Buenas tardes estimados padres de familia, por este med…" at bounding box center [1043, 397] width 266 height 22
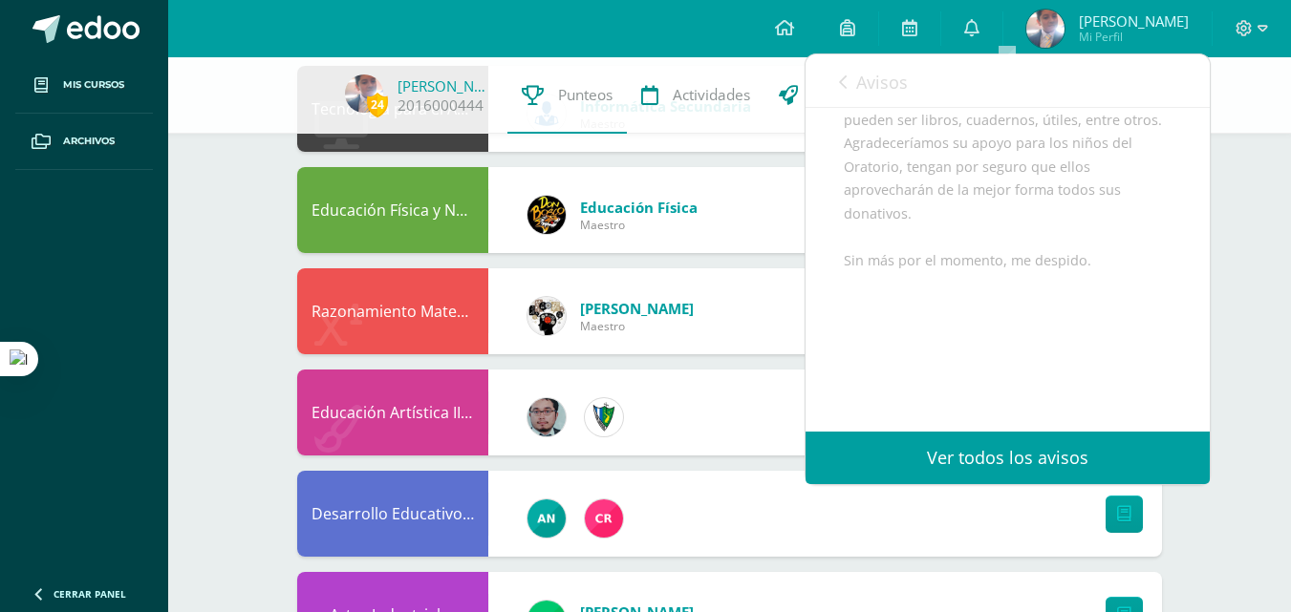
scroll to position [0, 0]
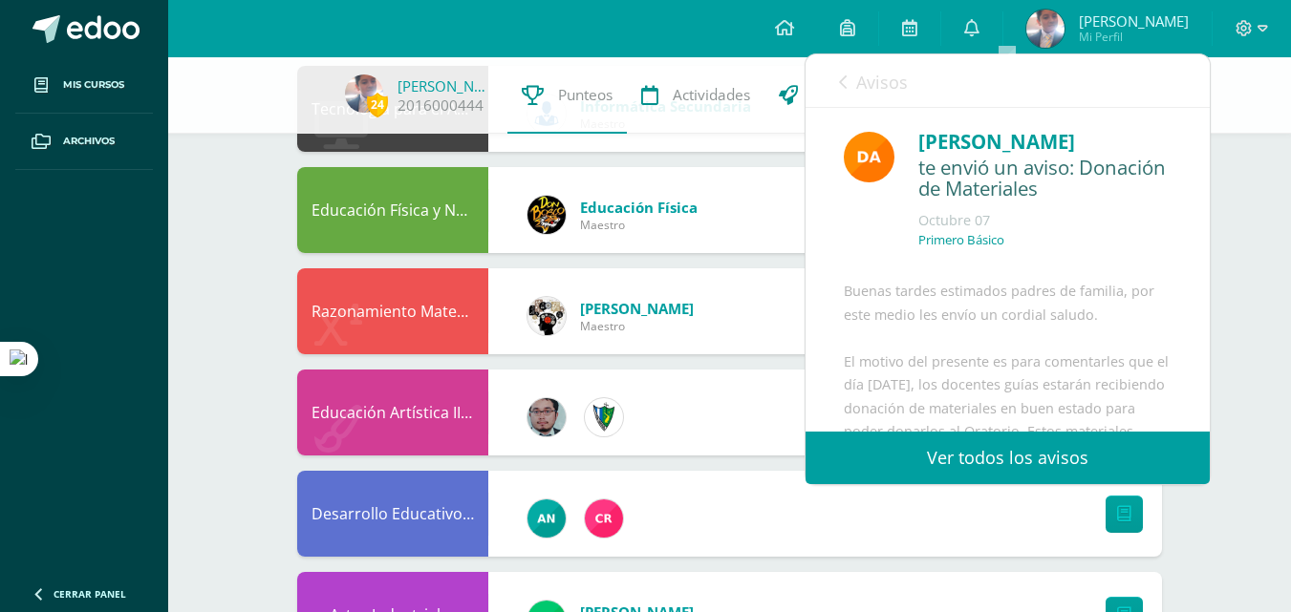
click at [850, 87] on link "Avisos" at bounding box center [873, 81] width 69 height 54
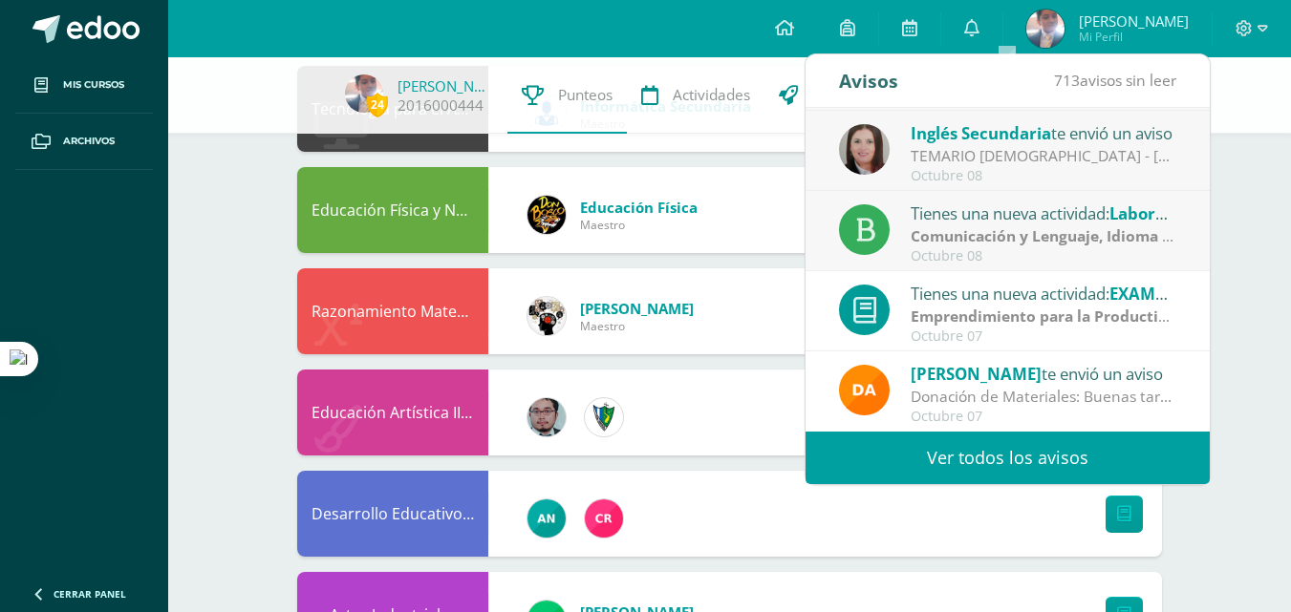
scroll to position [32, 0]
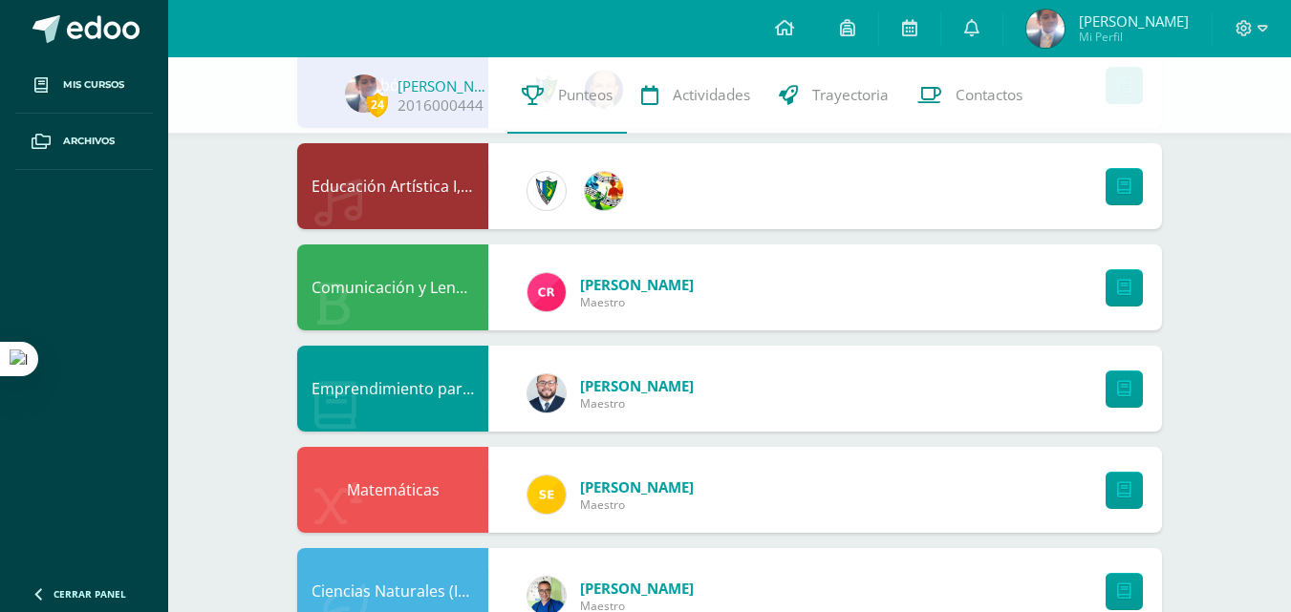
scroll to position [0, 0]
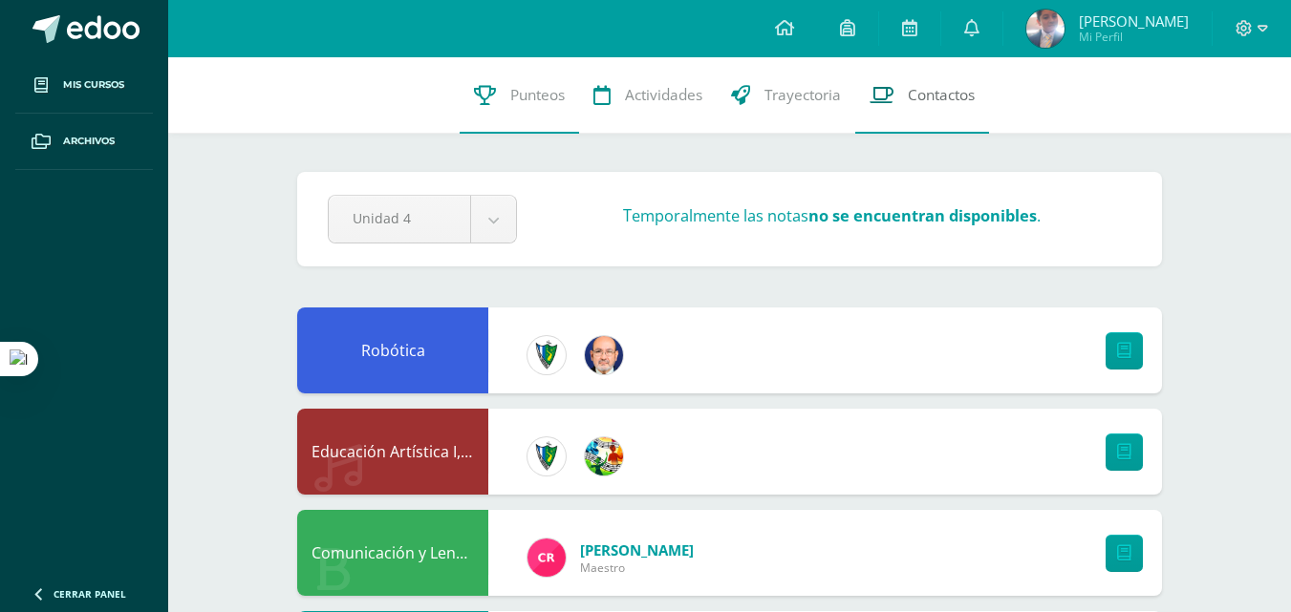
click at [900, 98] on link "Contactos" at bounding box center [922, 95] width 134 height 76
